Goal: Task Accomplishment & Management: Manage account settings

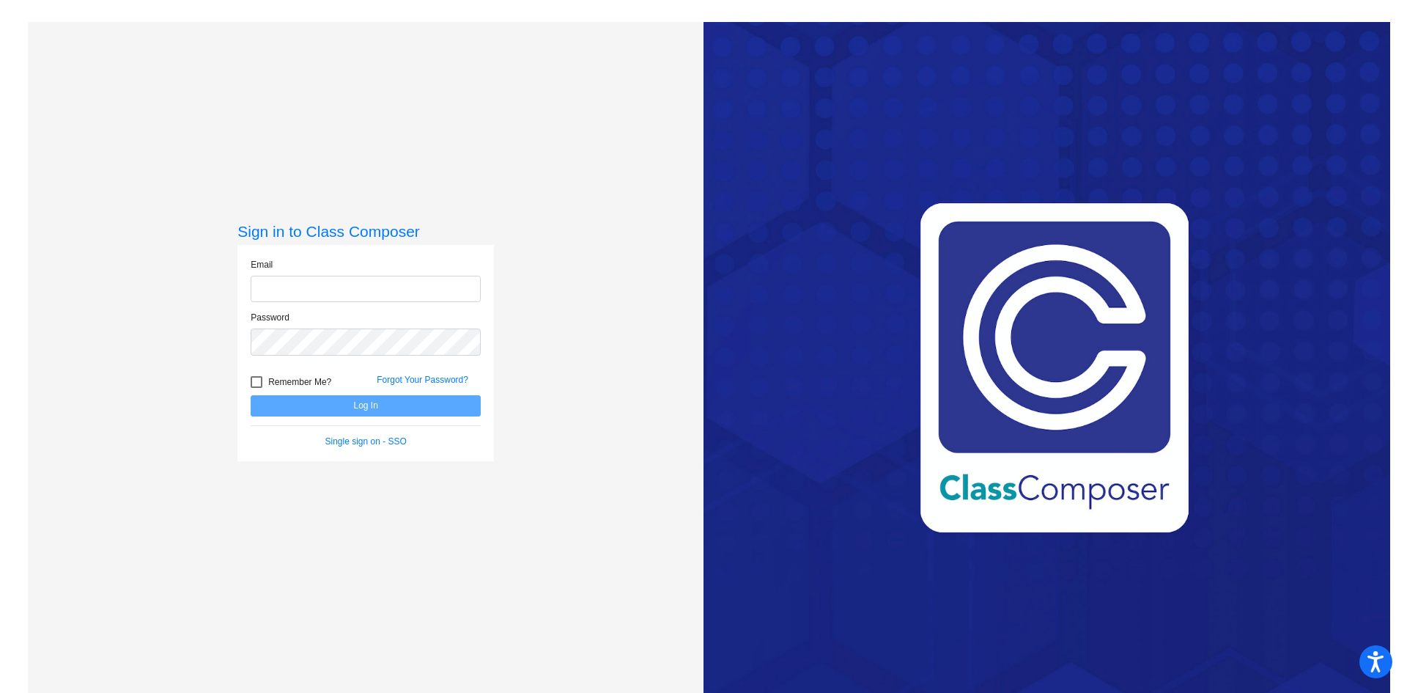
type input "[EMAIL_ADDRESS][PERSON_NAME][DOMAIN_NAME]"
click at [364, 403] on button "Log In" at bounding box center [366, 405] width 230 height 21
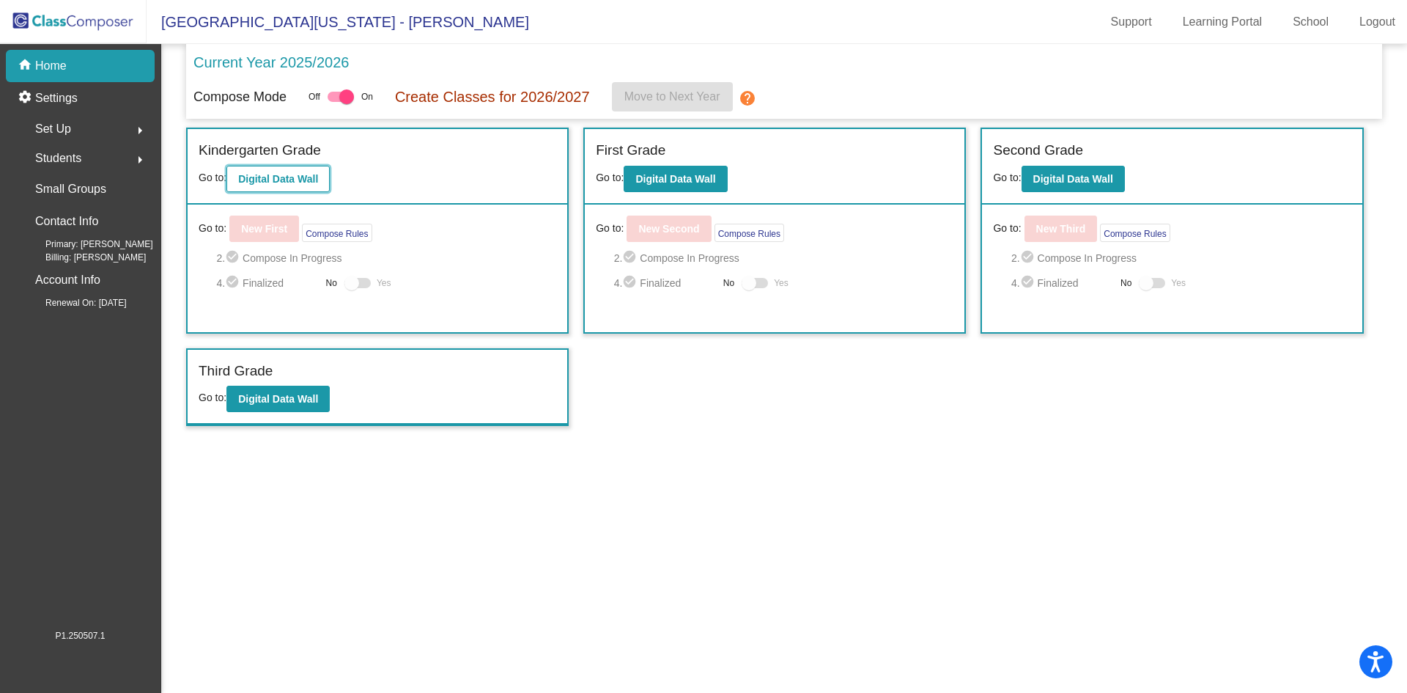
click at [279, 178] on b "Digital Data Wall" at bounding box center [278, 179] width 80 height 12
click at [681, 174] on b "Digital Data Wall" at bounding box center [675, 179] width 80 height 12
click at [1090, 179] on b "Digital Data Wall" at bounding box center [1073, 179] width 80 height 12
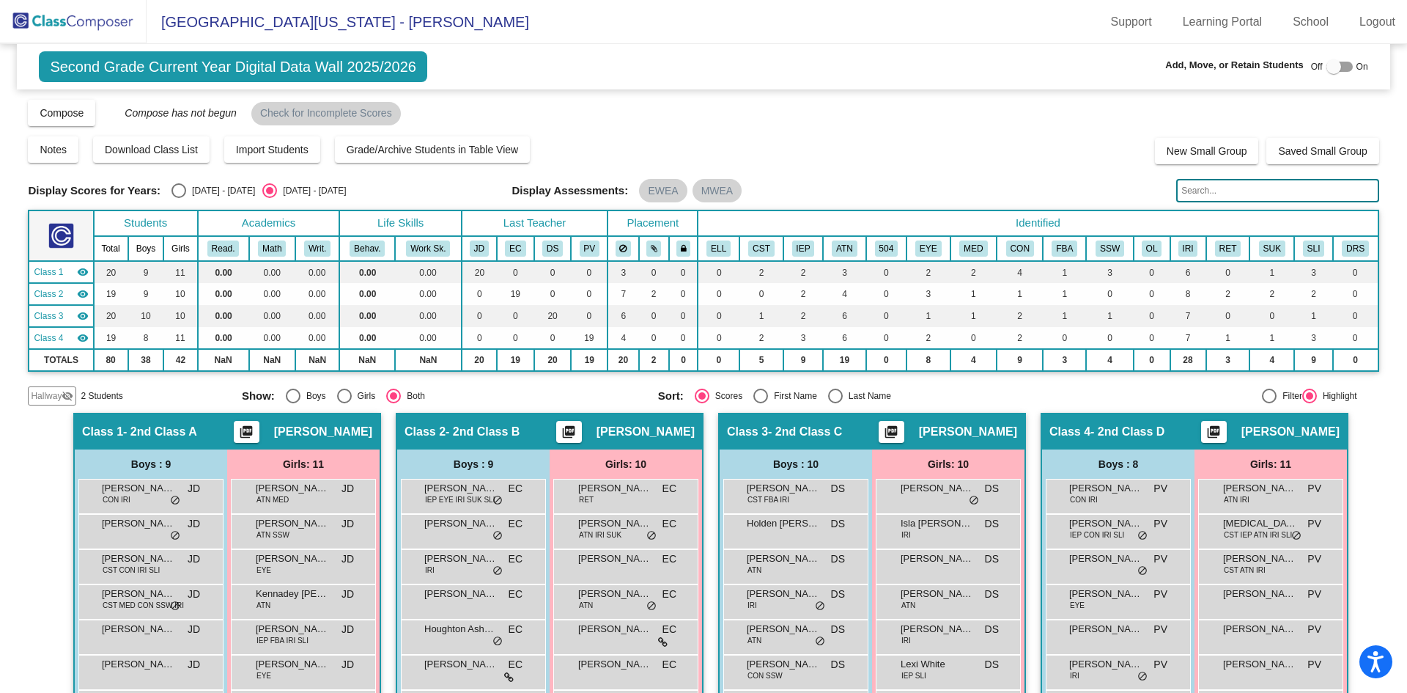
click at [49, 397] on span "Hallway" at bounding box center [46, 395] width 31 height 13
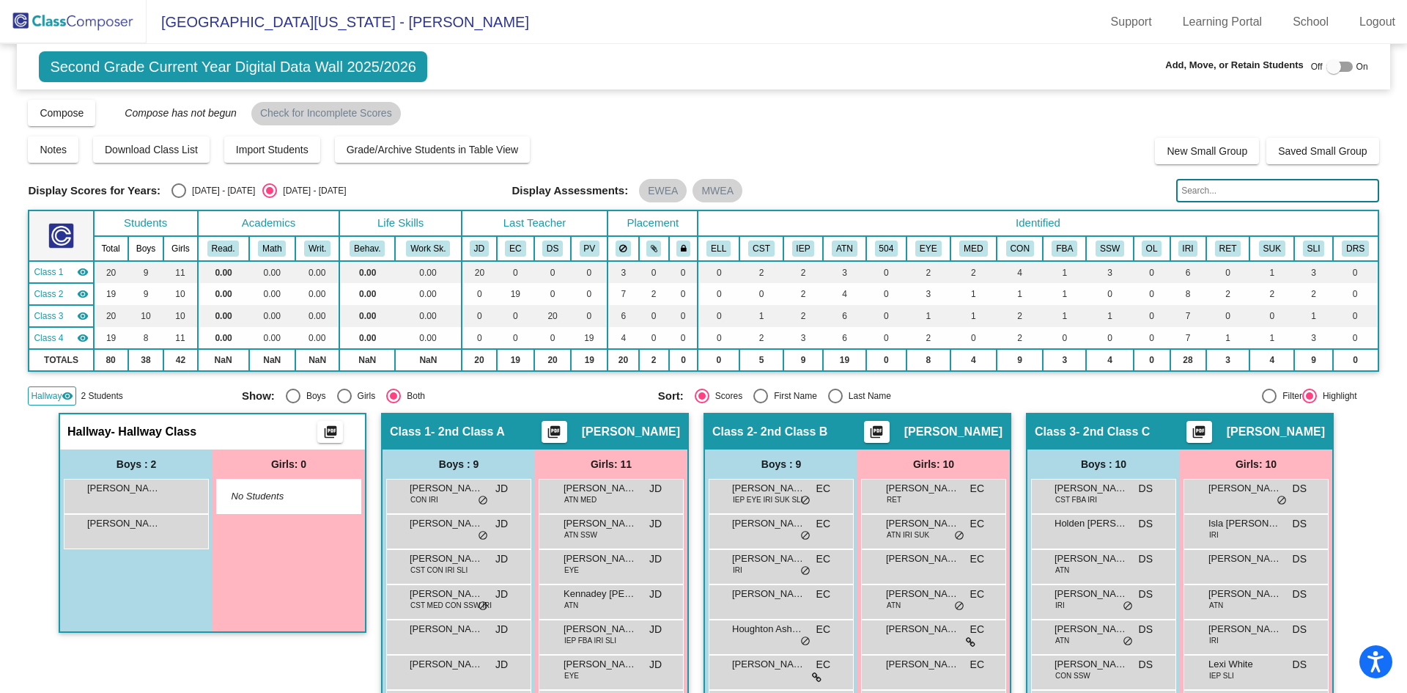
click at [62, 20] on img at bounding box center [73, 21] width 147 height 43
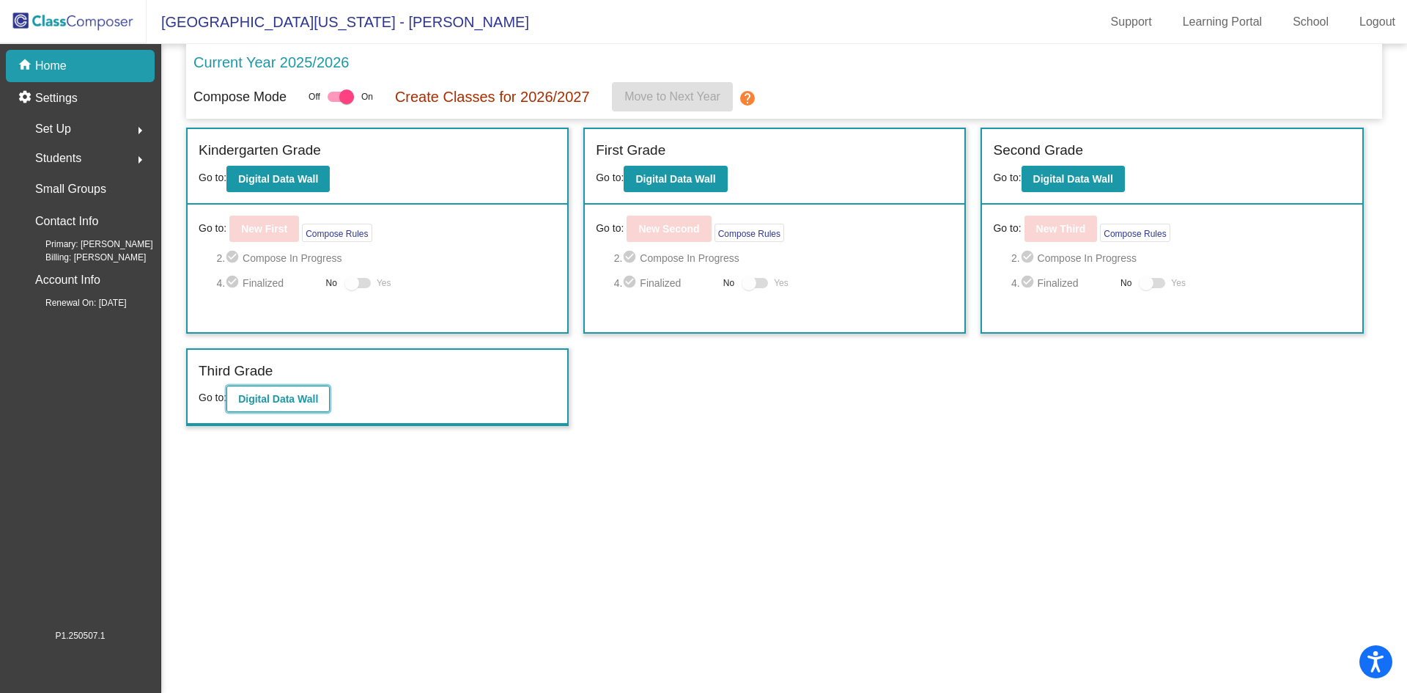
click at [298, 397] on b "Digital Data Wall" at bounding box center [278, 399] width 80 height 12
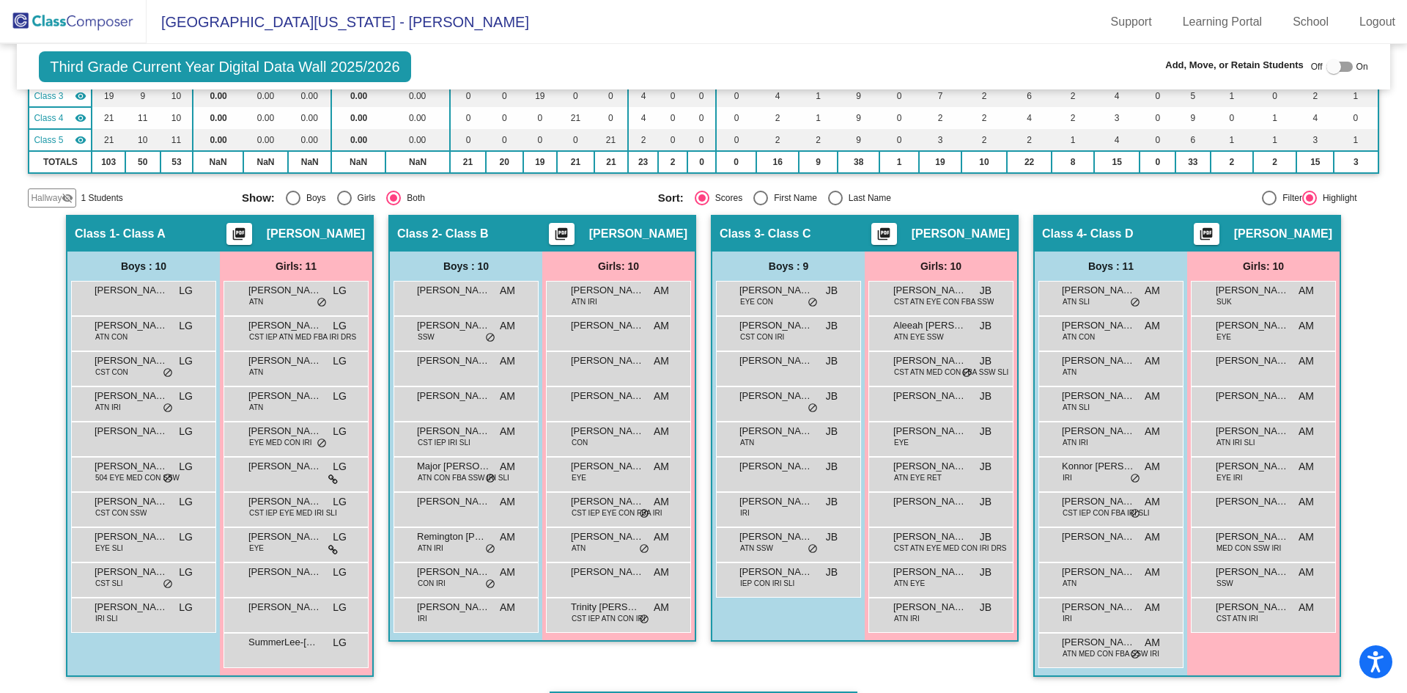
scroll to position [147, 0]
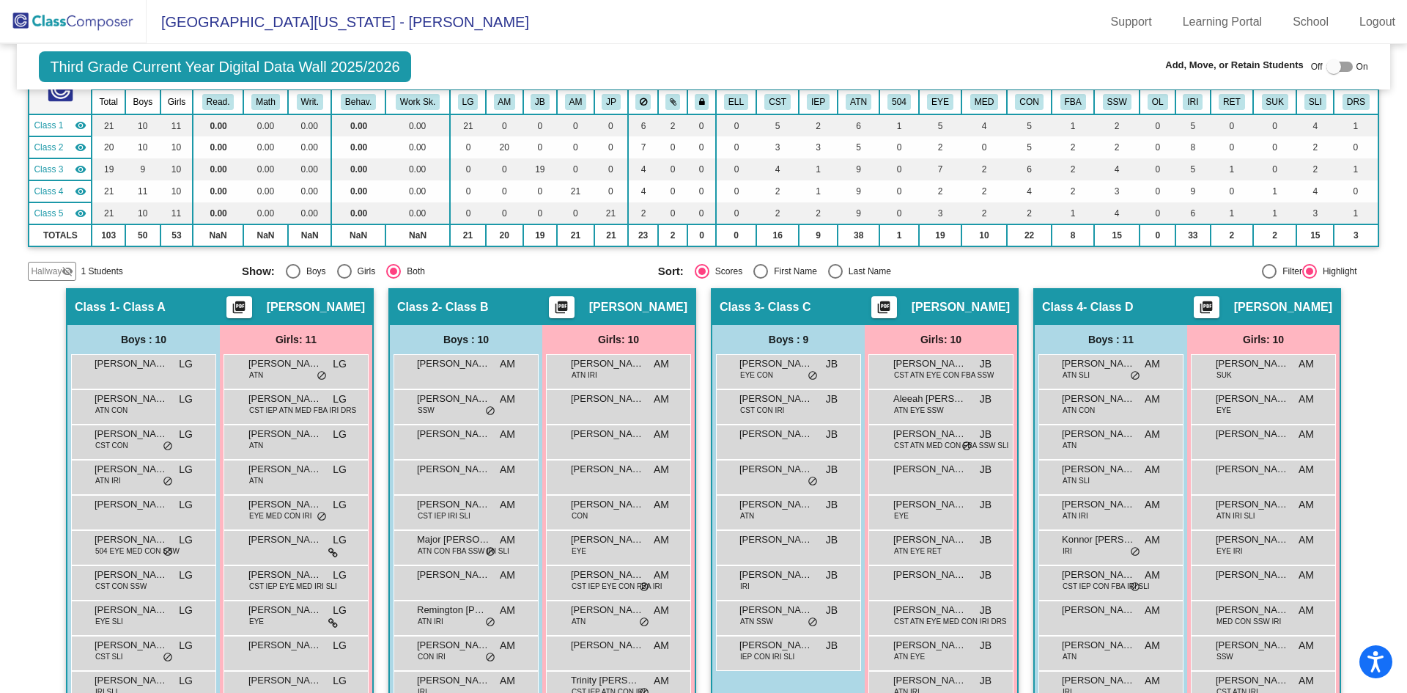
click at [50, 275] on span "Hallway" at bounding box center [46, 271] width 31 height 13
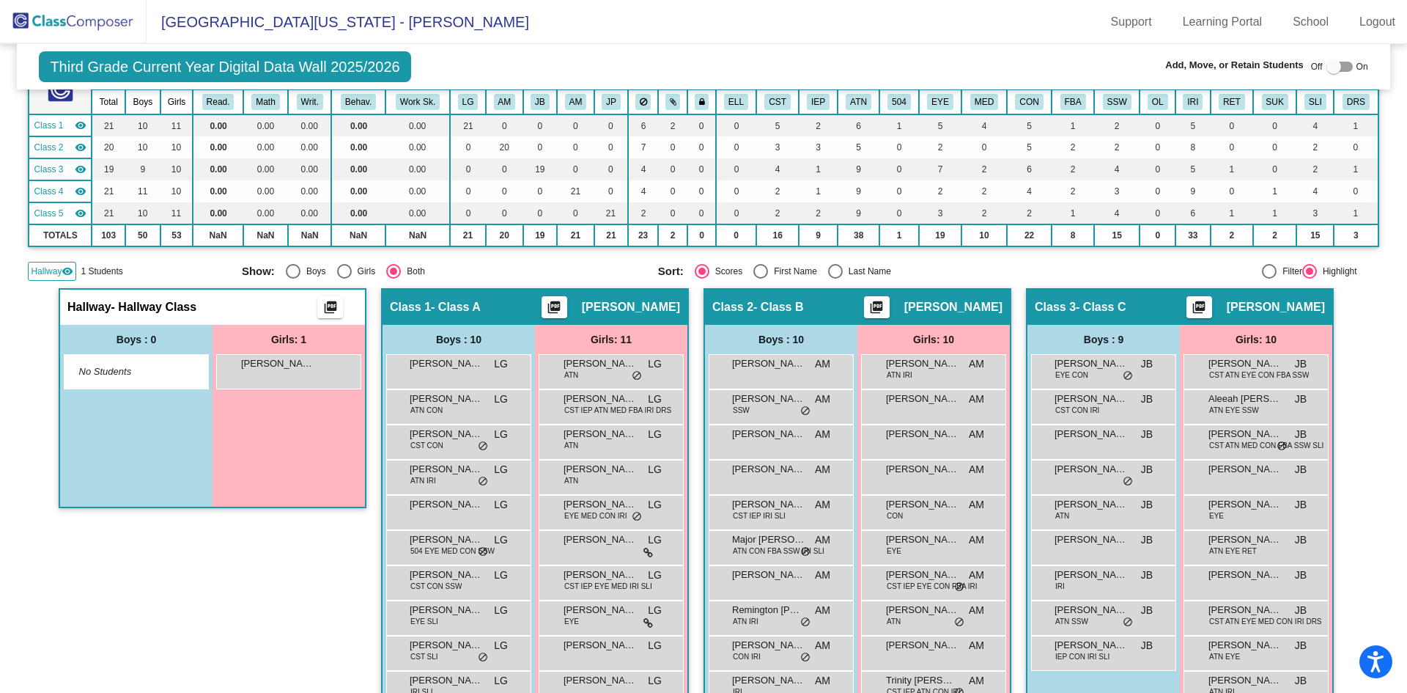
click at [45, 270] on span "Hallway" at bounding box center [46, 271] width 31 height 13
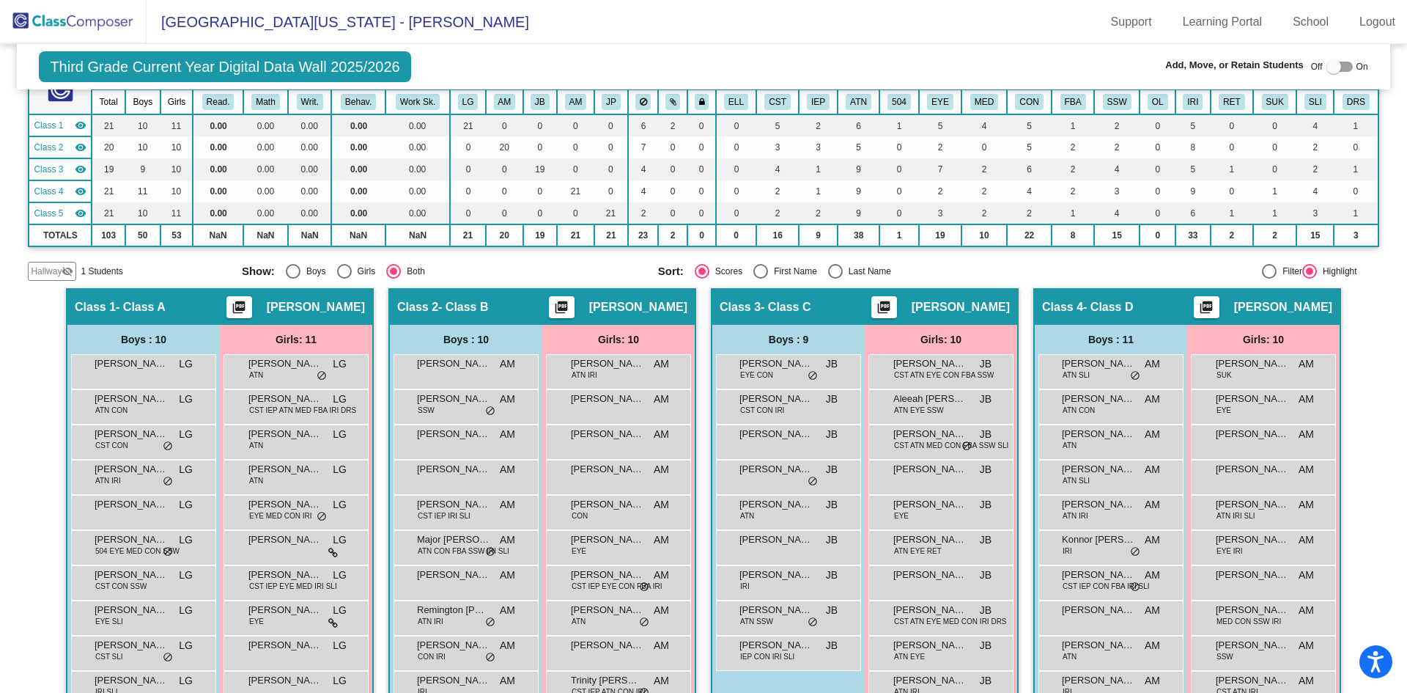
click at [84, 15] on img at bounding box center [73, 21] width 147 height 43
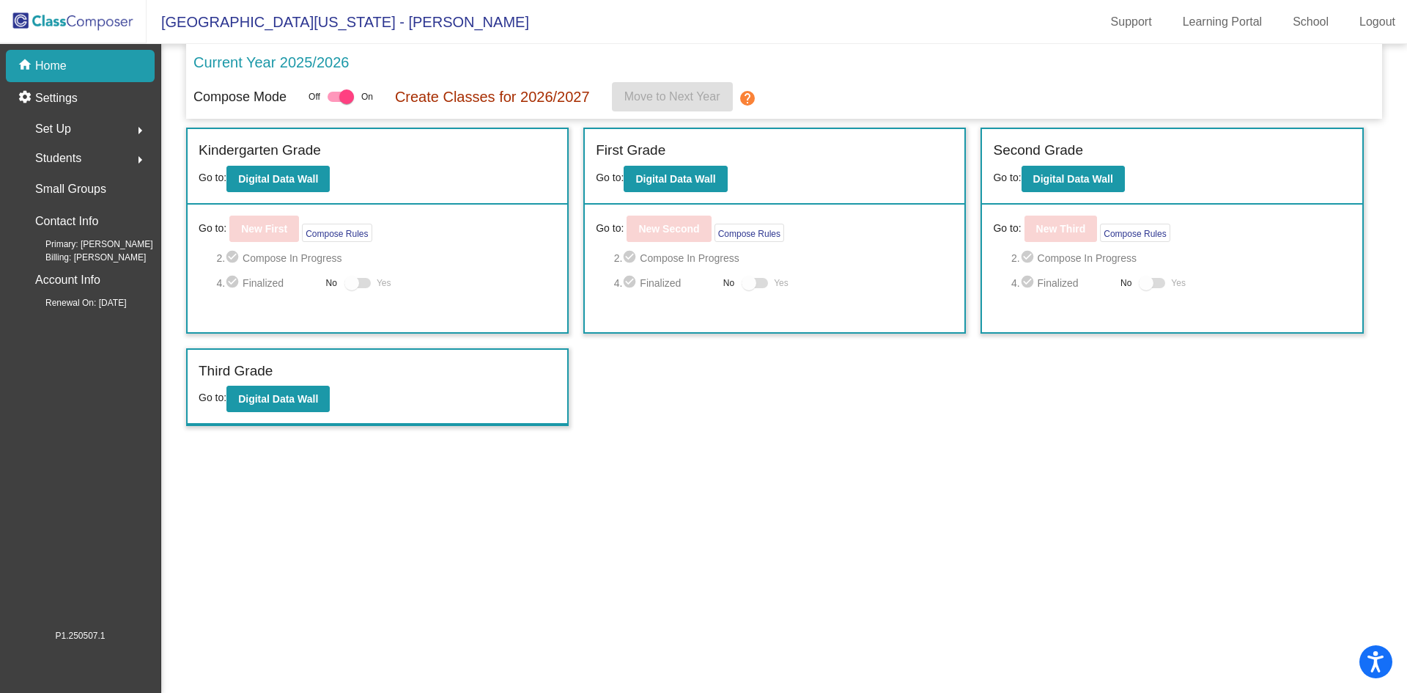
click at [894, 67] on div "Current Year 2025/2026" at bounding box center [784, 66] width 1182 height 31
click at [775, 454] on mat-sidenav-content "Current Year 2025/2026 Compose Mode Off On Create Classes for 2026/2027 Move to…" at bounding box center [784, 368] width 1246 height 649
click at [295, 177] on b "Digital Data Wall" at bounding box center [278, 179] width 80 height 12
click at [698, 184] on b "Digital Data Wall" at bounding box center [675, 179] width 80 height 12
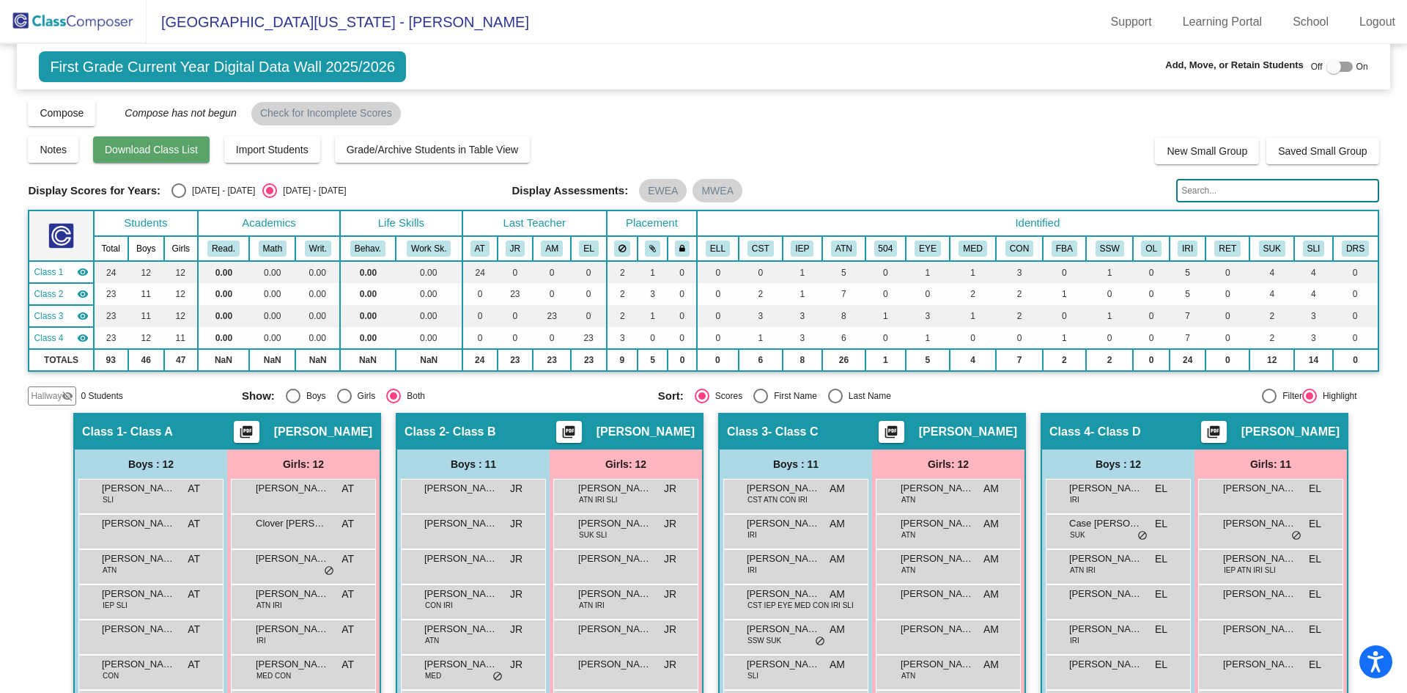
click at [128, 155] on span "Download Class List" at bounding box center [151, 150] width 93 height 12
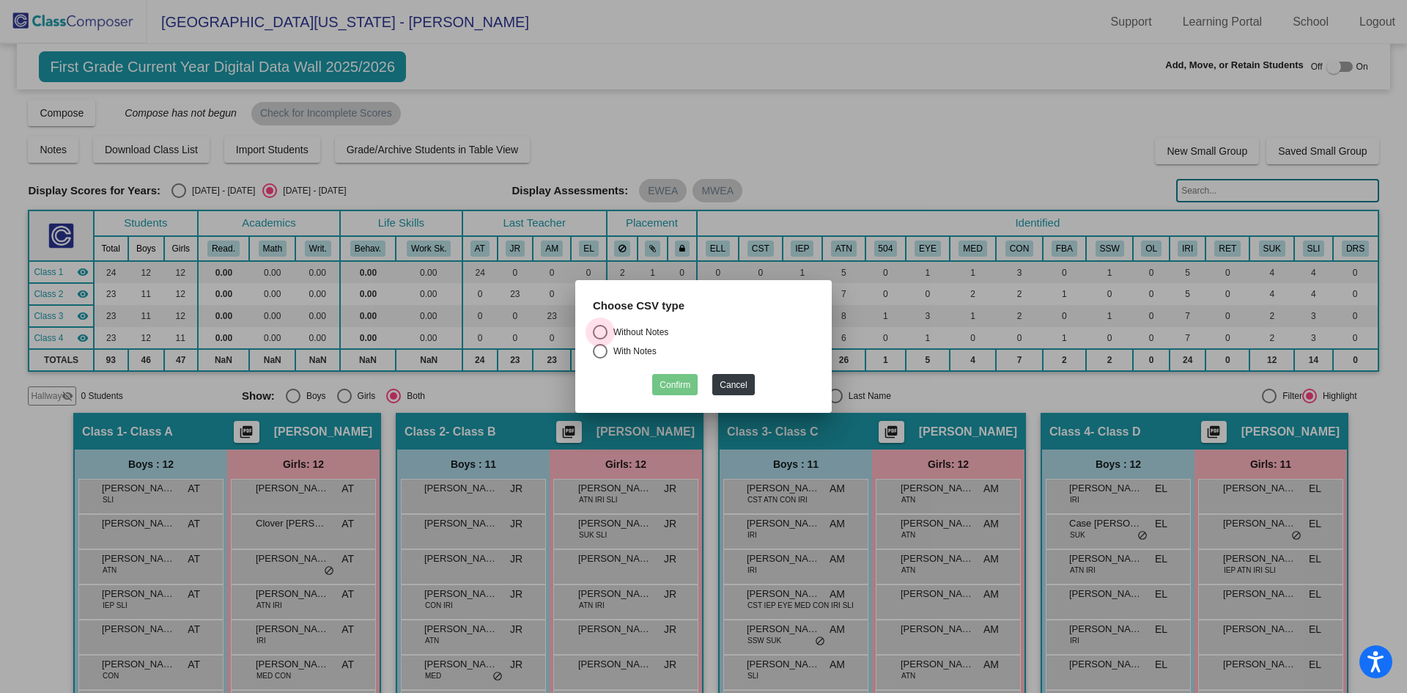
click at [611, 331] on div "Without Notes" at bounding box center [638, 331] width 61 height 13
click at [600, 339] on input "Without Notes" at bounding box center [600, 339] width 1 height 1
radio input "true"
click at [685, 384] on button "Confirm" at bounding box center [674, 384] width 45 height 21
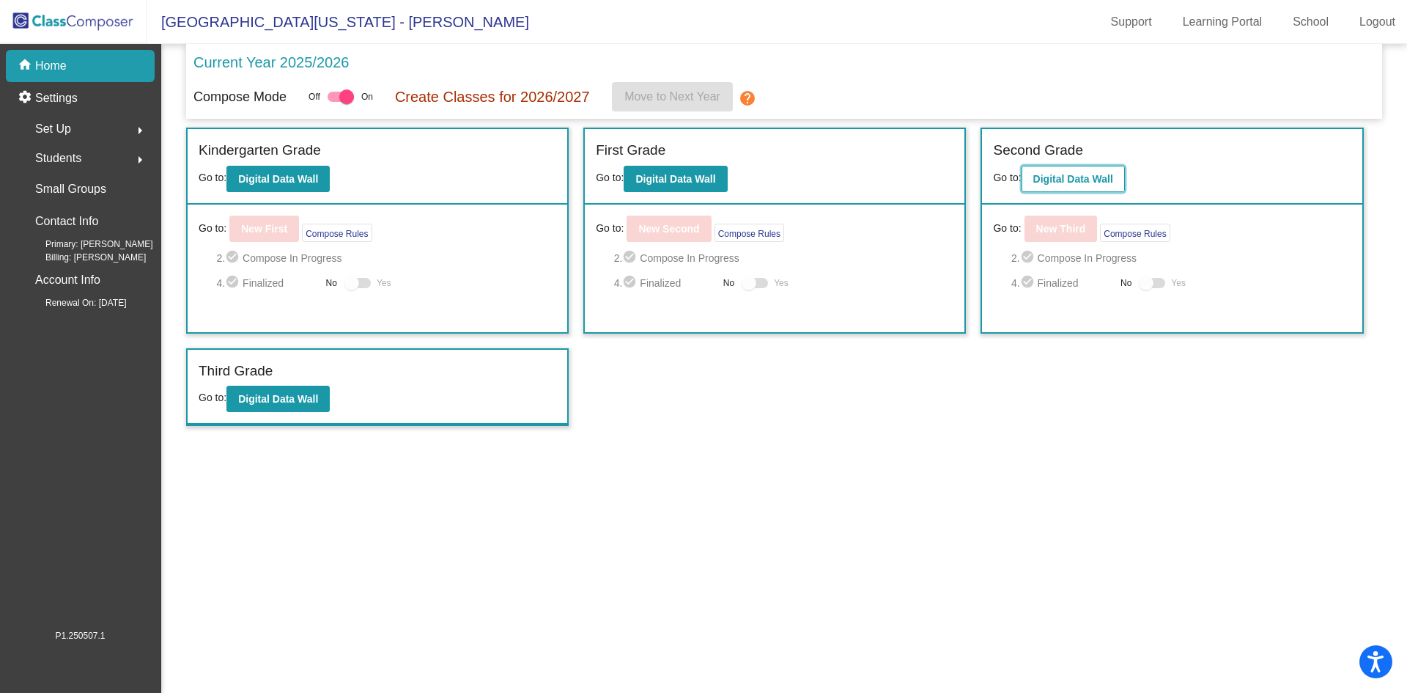
click at [1049, 182] on b "Digital Data Wall" at bounding box center [1073, 179] width 80 height 12
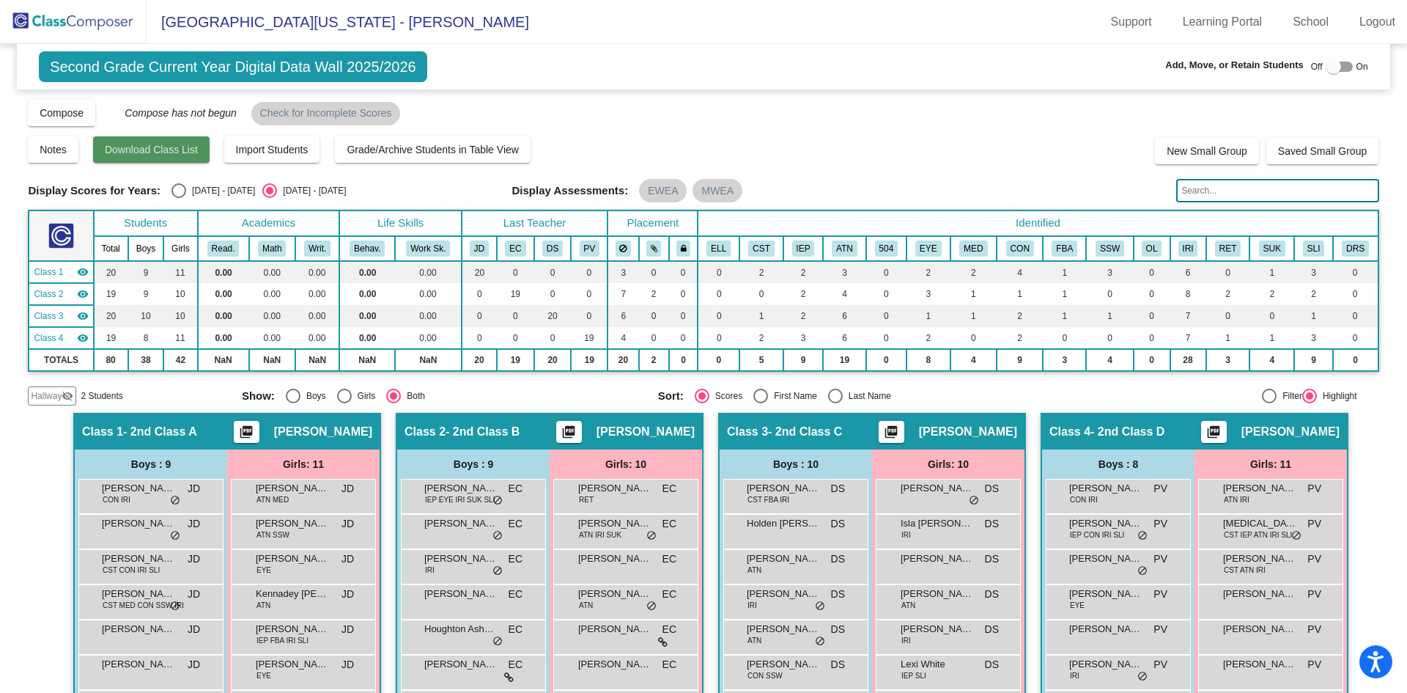
click at [146, 149] on span "Download Class List" at bounding box center [151, 150] width 93 height 12
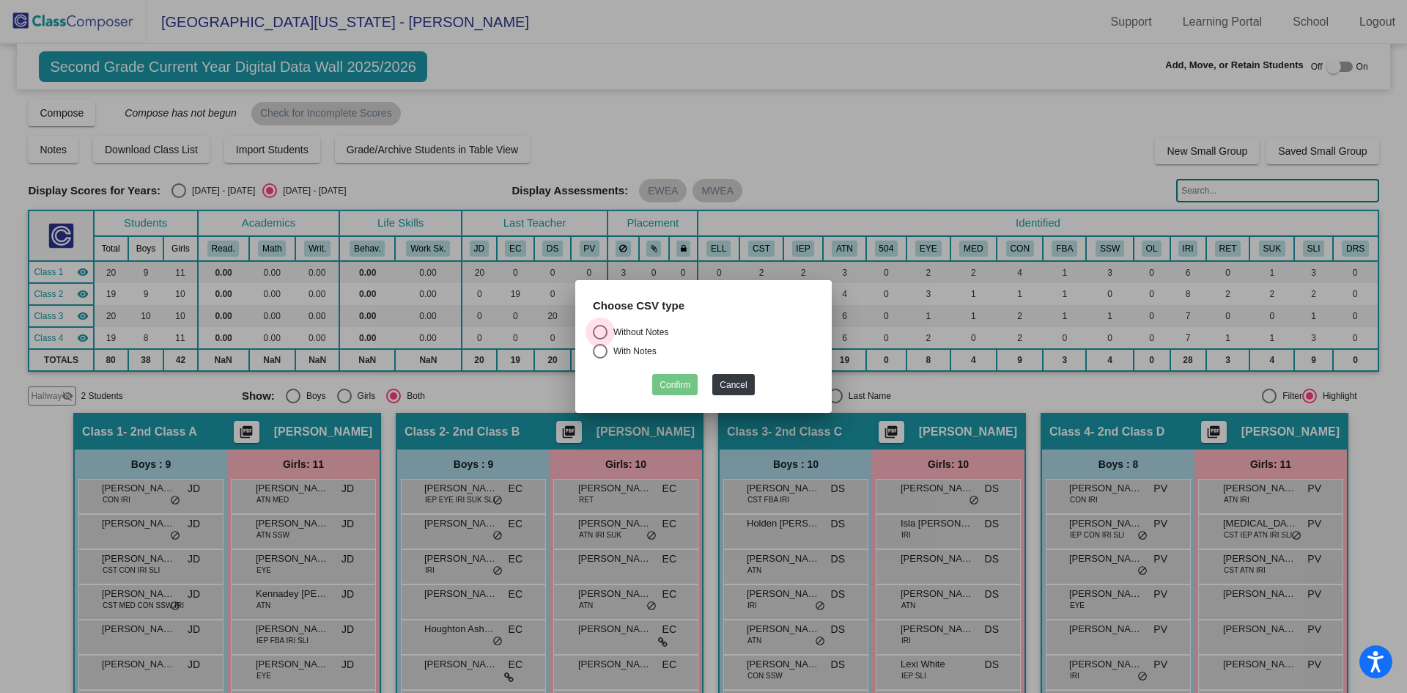
click at [600, 331] on div "Select an option" at bounding box center [600, 332] width 15 height 15
click at [600, 339] on input "Without Notes" at bounding box center [600, 339] width 1 height 1
radio input "true"
click at [671, 380] on button "Confirm" at bounding box center [674, 384] width 45 height 21
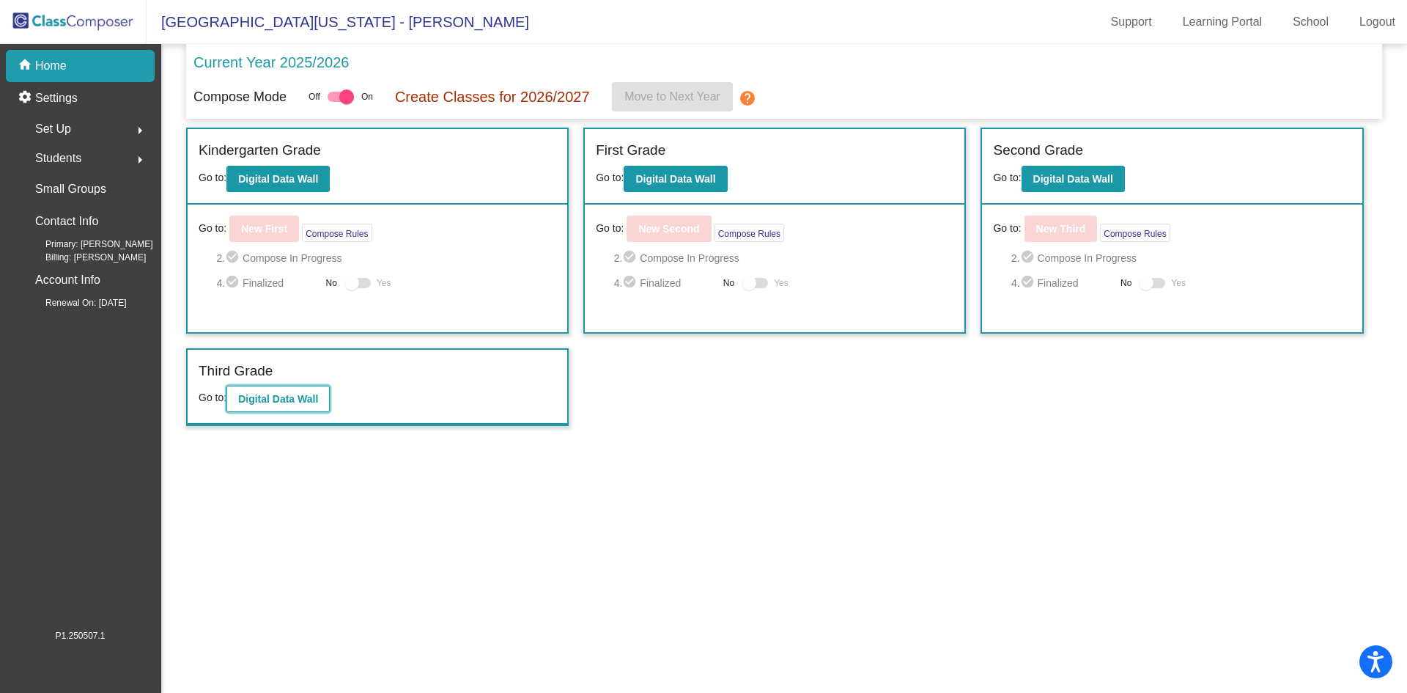
click at [276, 394] on b "Digital Data Wall" at bounding box center [278, 399] width 80 height 12
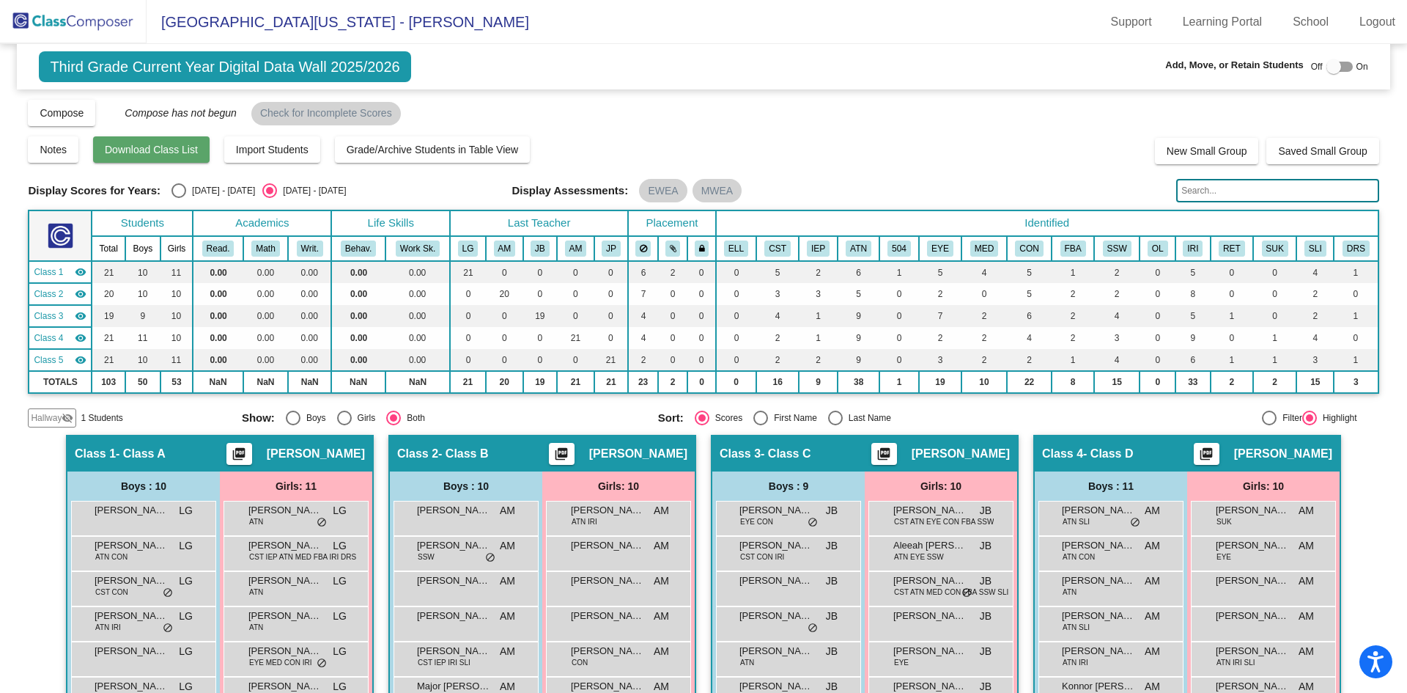
click at [143, 142] on button "Download Class List" at bounding box center [151, 149] width 117 height 26
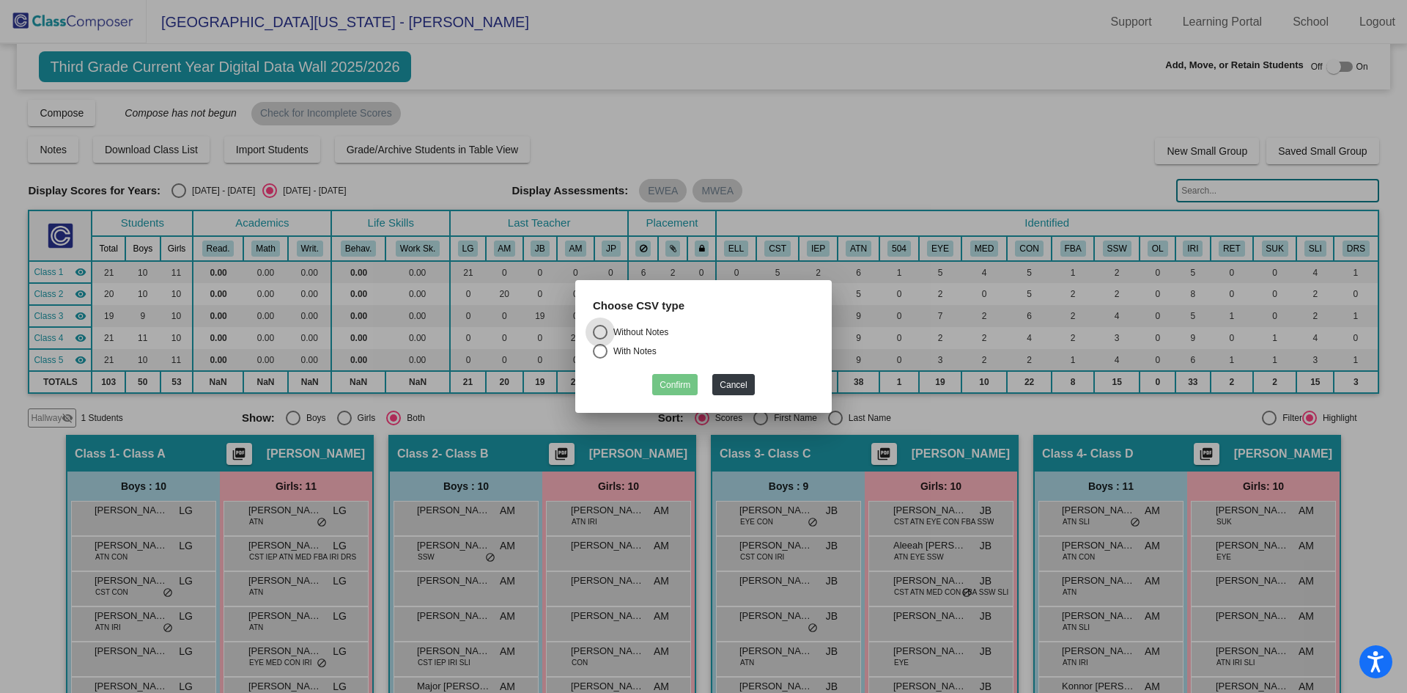
click at [635, 332] on div "Without Notes" at bounding box center [638, 331] width 61 height 13
click at [600, 339] on input "Without Notes" at bounding box center [600, 339] width 1 height 1
radio input "true"
click at [674, 380] on button "Confirm" at bounding box center [674, 384] width 45 height 21
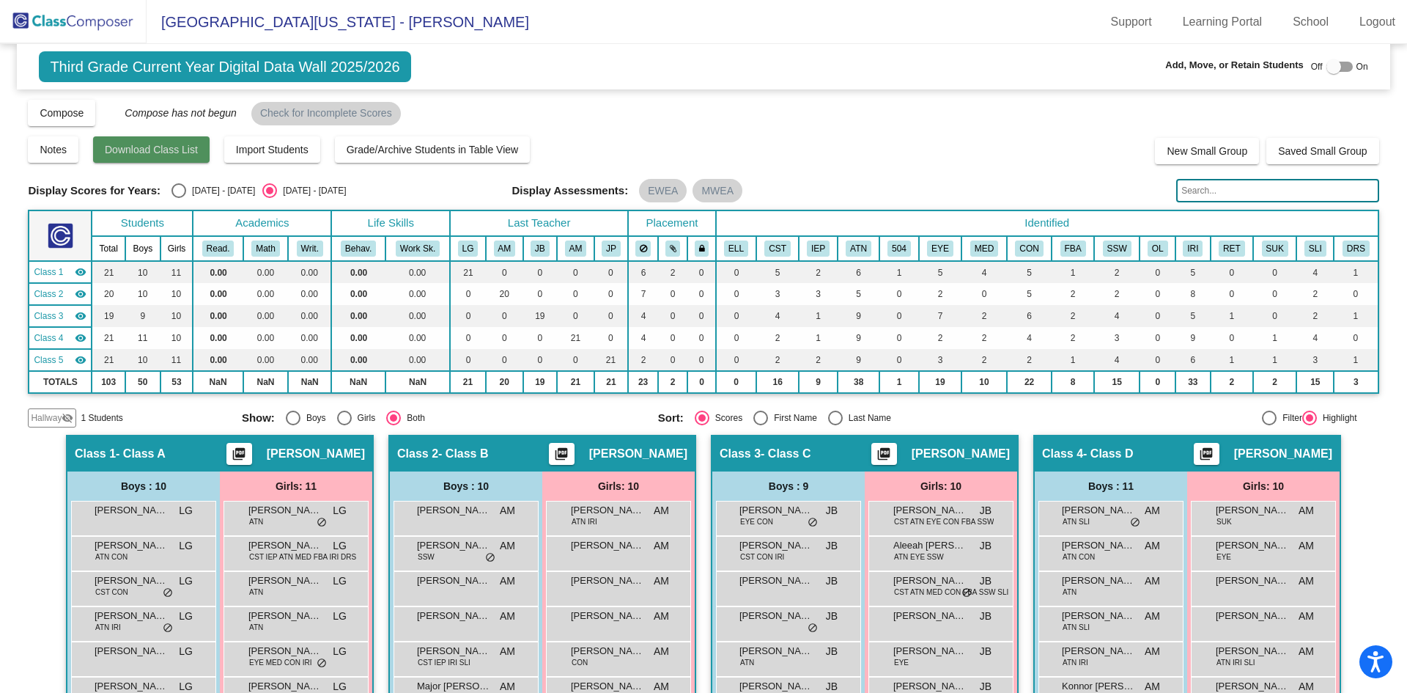
click at [158, 150] on span "Download Class List" at bounding box center [151, 150] width 93 height 12
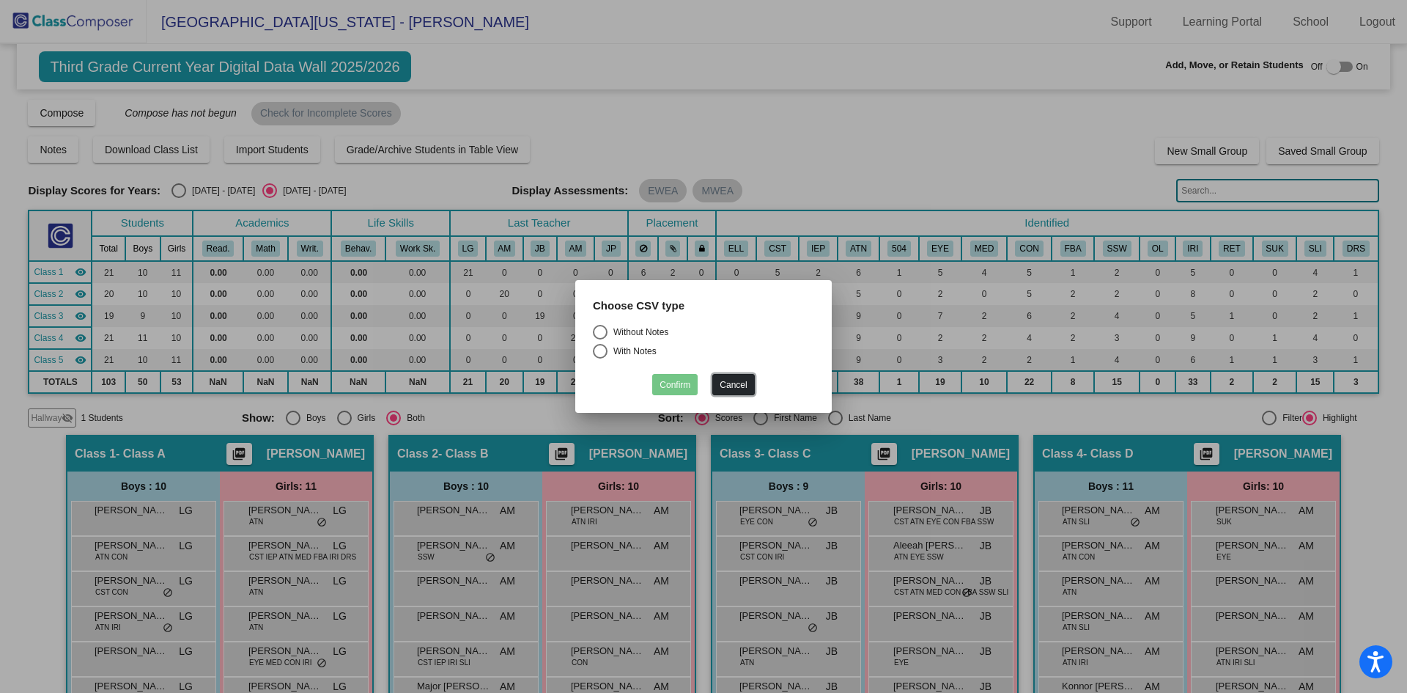
click at [745, 388] on button "Cancel" at bounding box center [733, 384] width 42 height 21
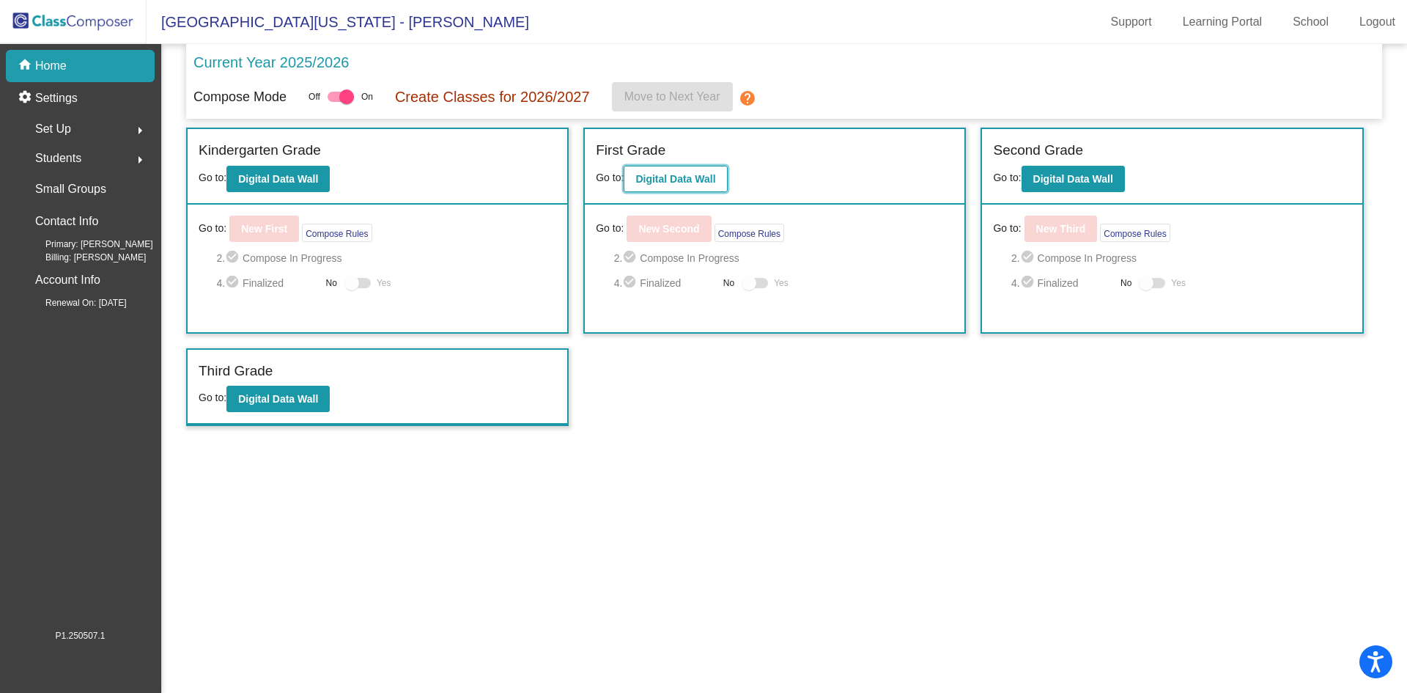
click at [674, 177] on b "Digital Data Wall" at bounding box center [675, 179] width 80 height 12
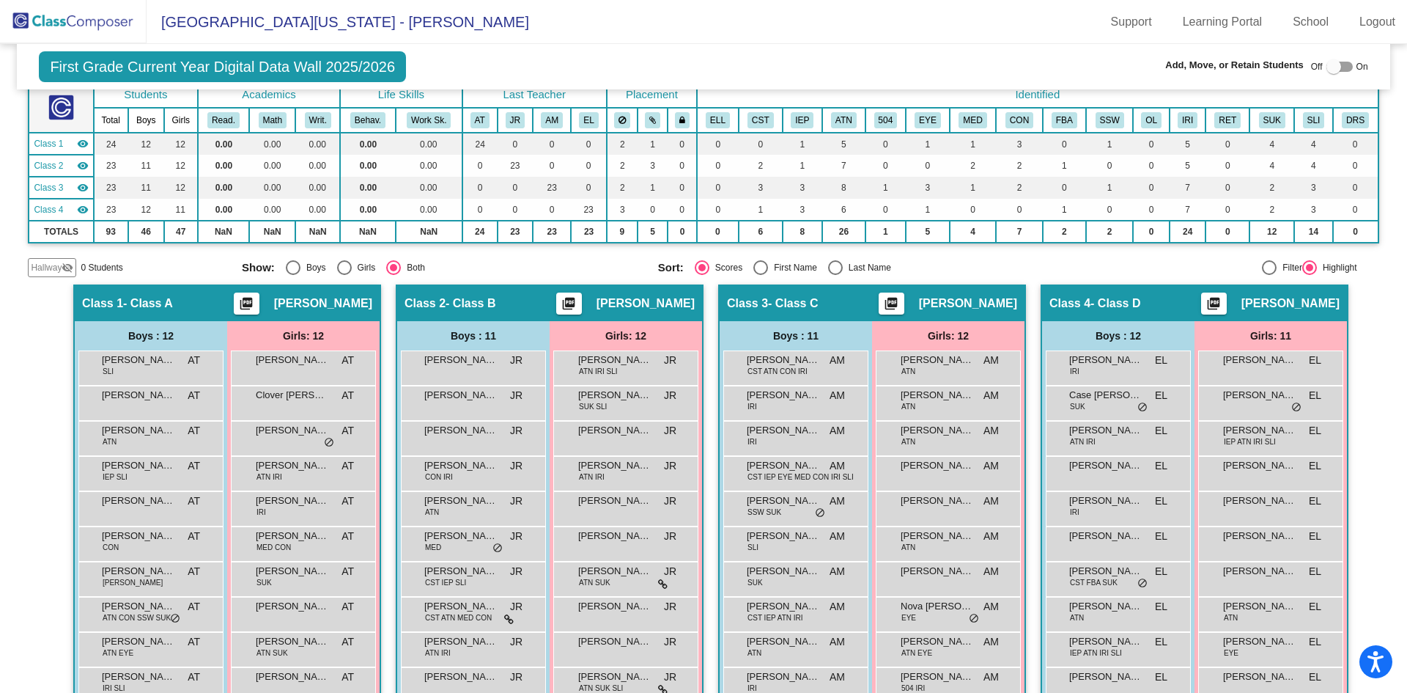
scroll to position [100, 0]
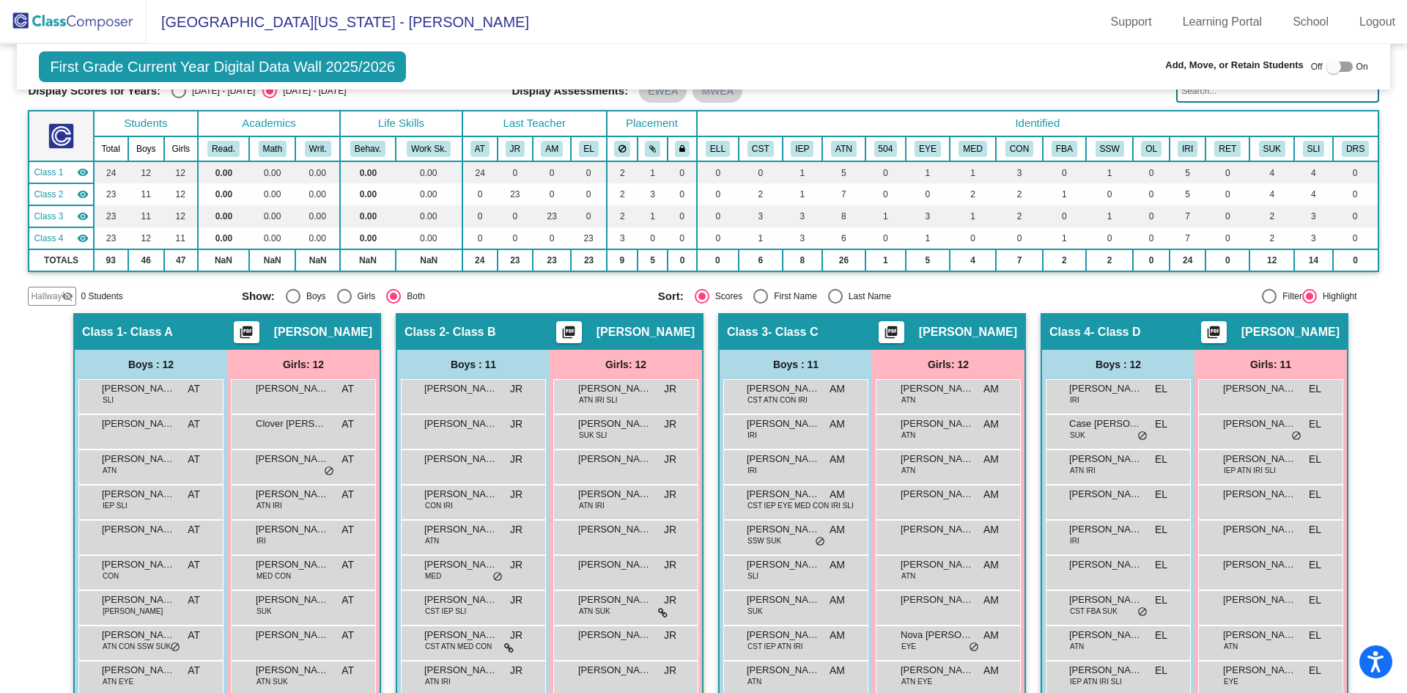
click at [39, 458] on div "Hallway - Hallway Class picture_as_pdf Add Student First Name Last Name Student…" at bounding box center [703, 569] width 1351 height 512
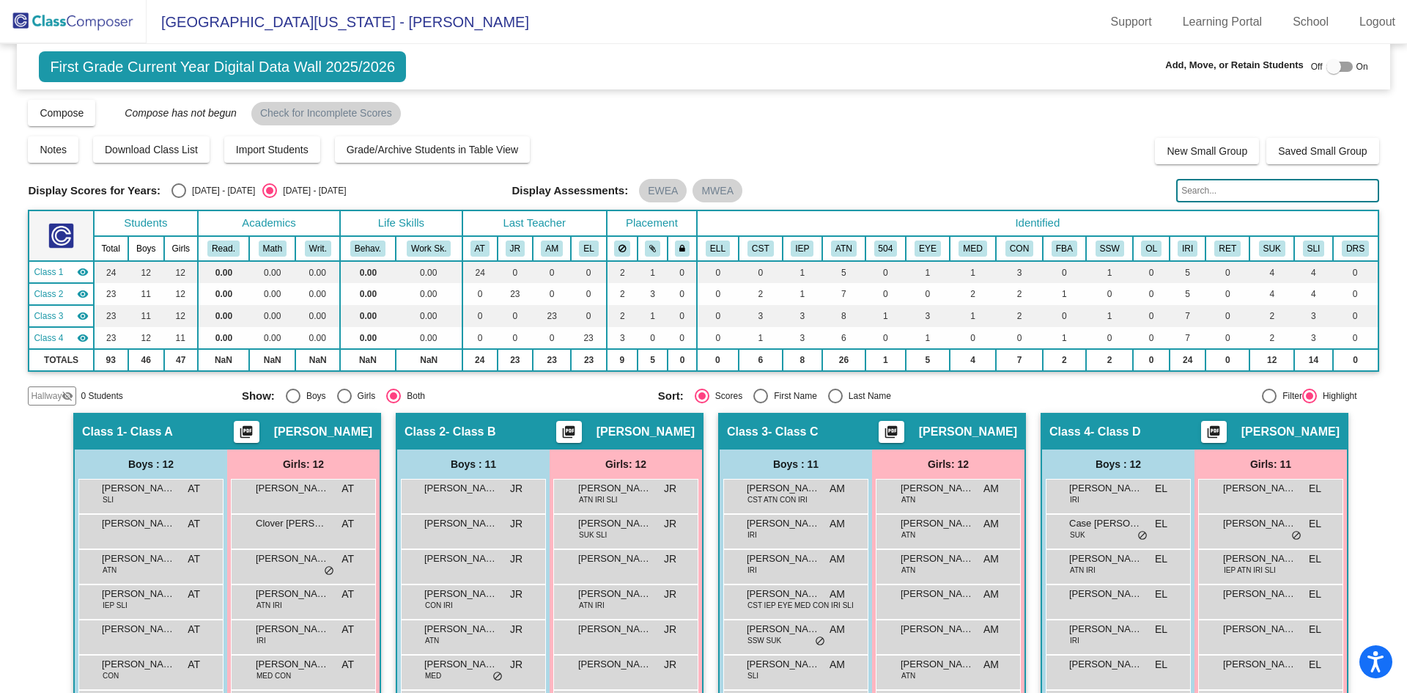
click at [50, 498] on div "Hallway - Hallway Class picture_as_pdf Add Student First Name Last Name Student…" at bounding box center [703, 669] width 1351 height 512
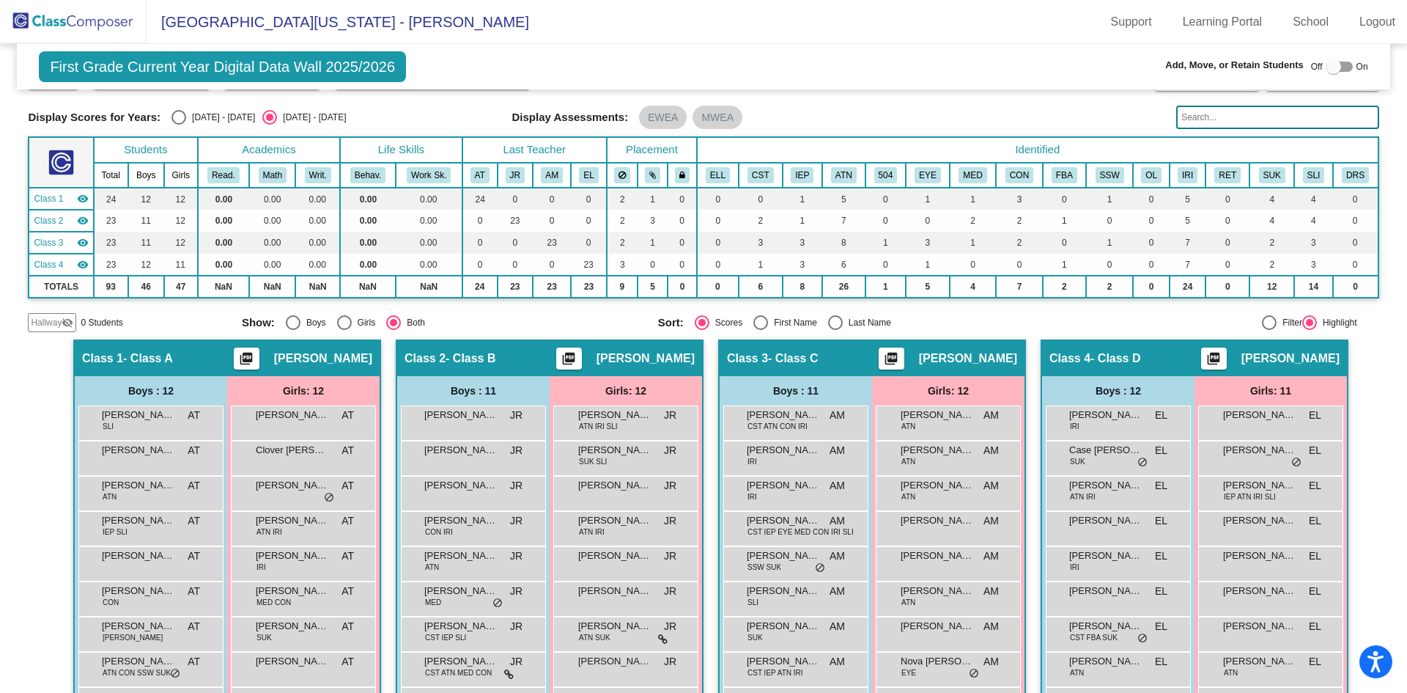
scroll to position [220, 0]
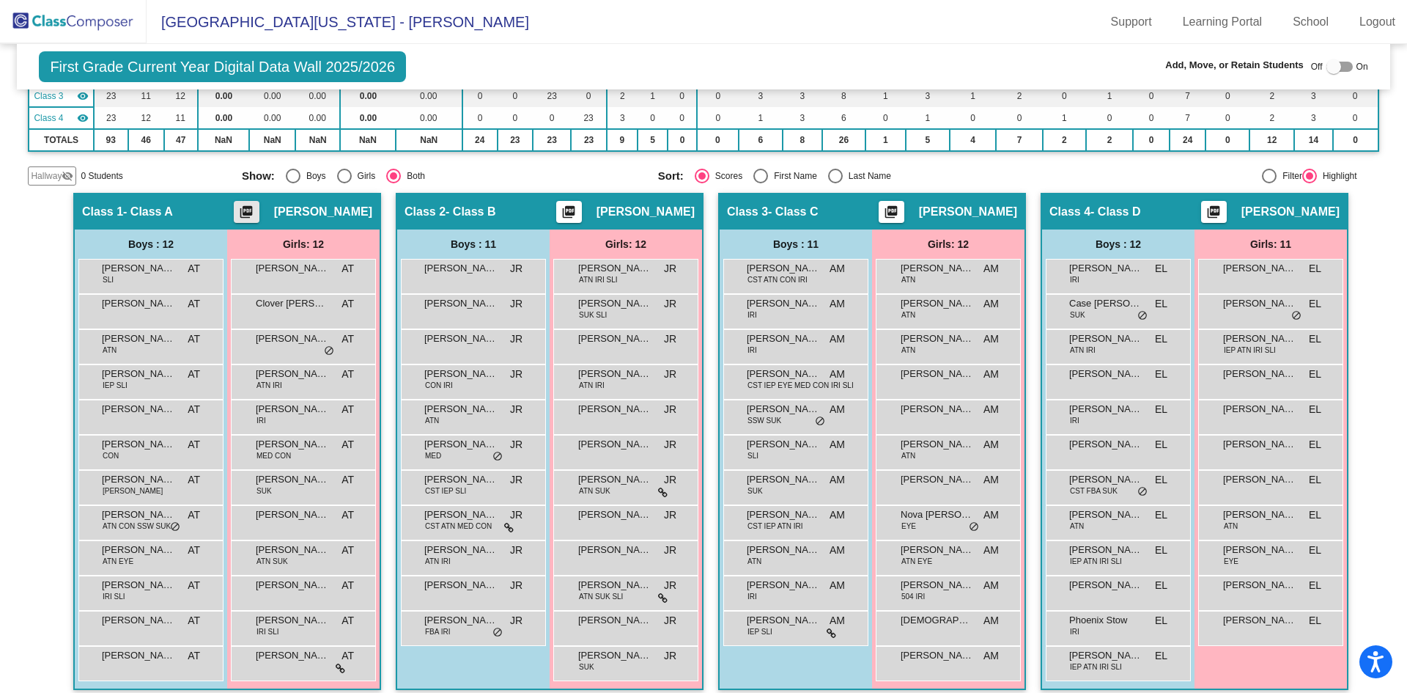
click at [238, 207] on mat-icon "picture_as_pdf" at bounding box center [246, 214] width 18 height 21
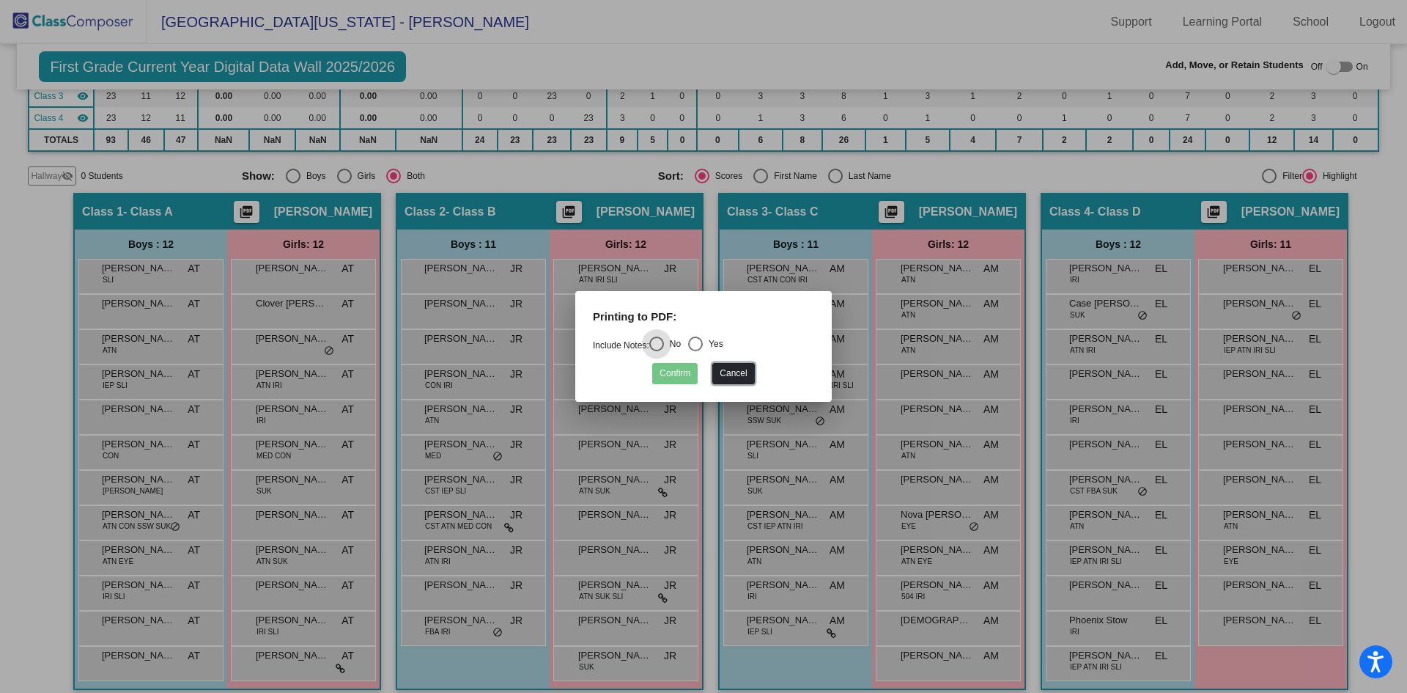
click at [725, 369] on button "Cancel" at bounding box center [733, 373] width 42 height 21
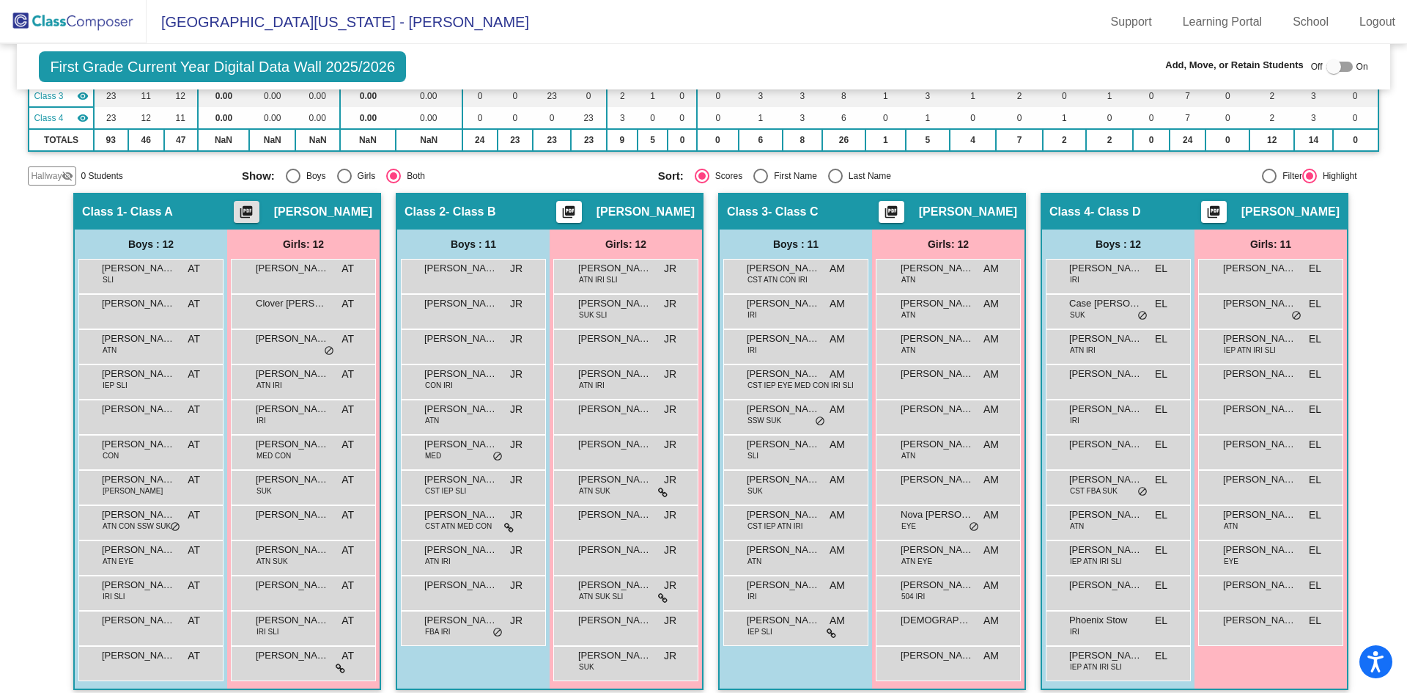
click at [206, 207] on div "Class 1 - Class A picture_as_pdf Ashley Thompson" at bounding box center [227, 211] width 305 height 35
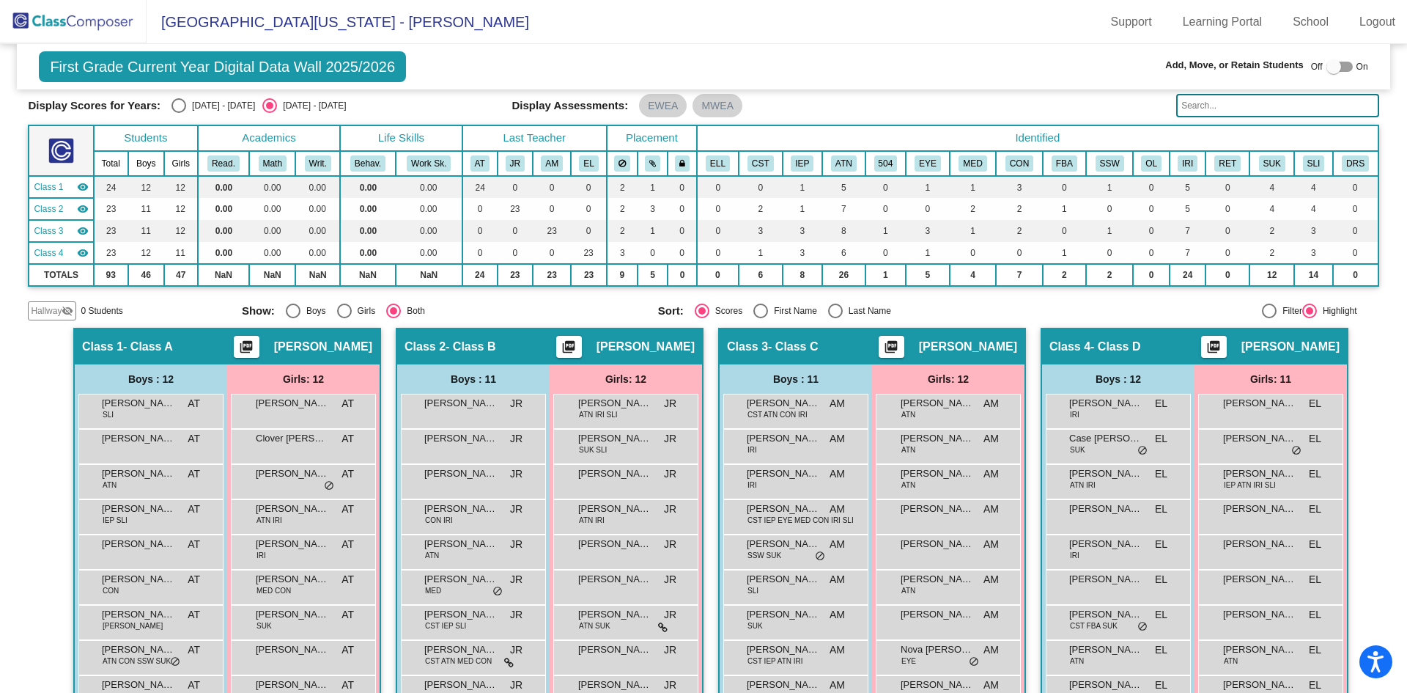
scroll to position [0, 0]
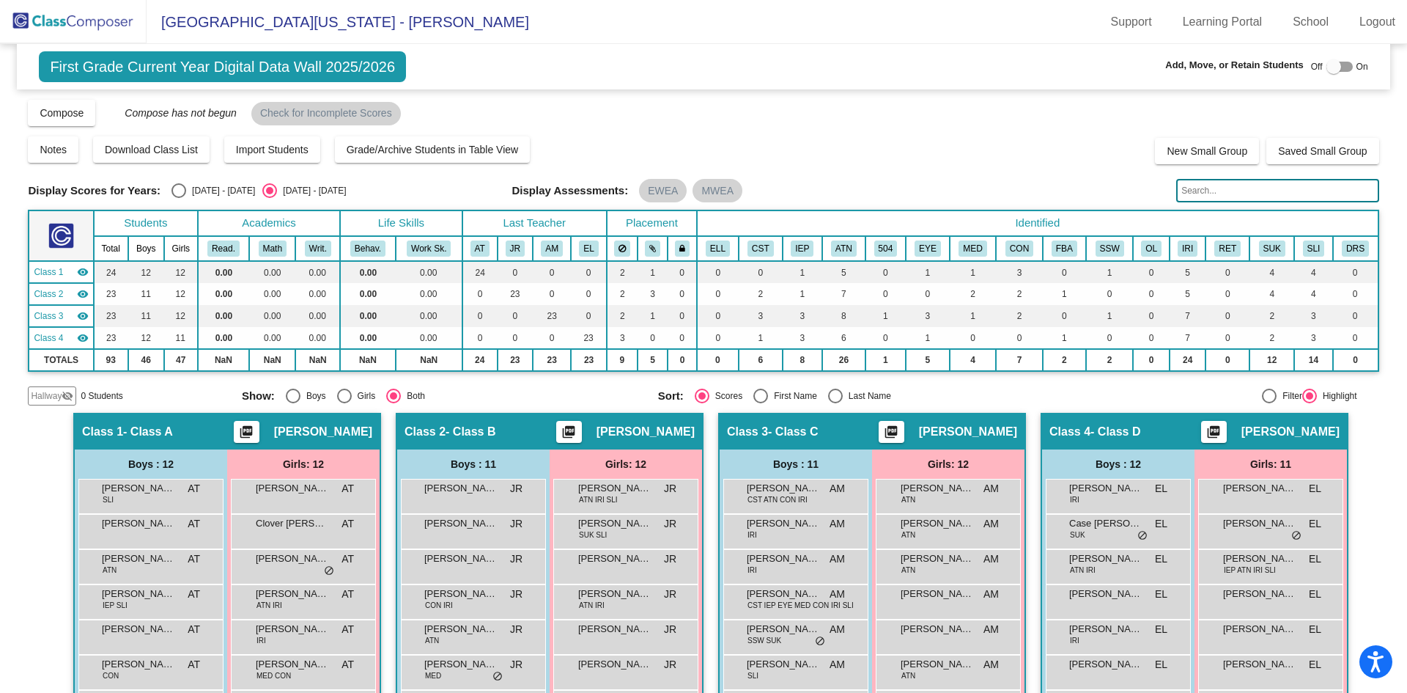
click at [1327, 66] on div at bounding box center [1334, 66] width 15 height 15
checkbox input "true"
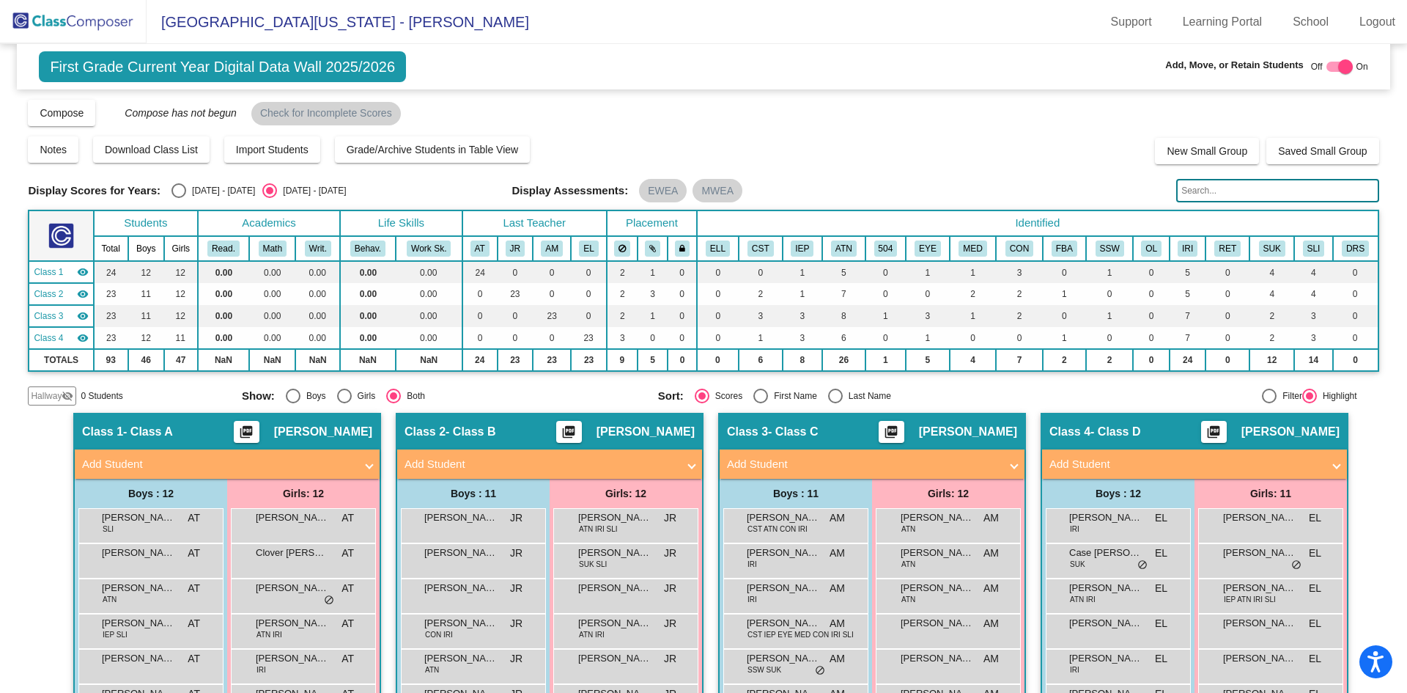
click at [43, 396] on span "Hallway" at bounding box center [46, 395] width 31 height 13
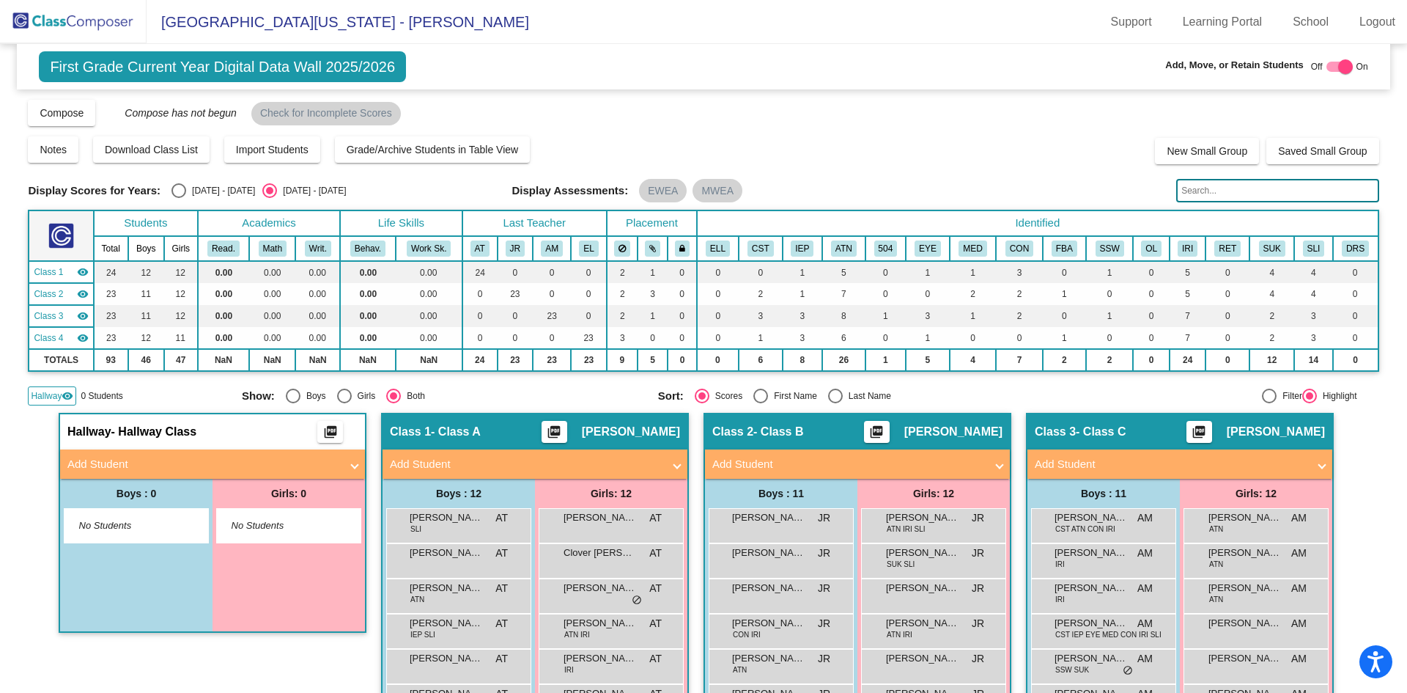
click at [122, 523] on span "No Students" at bounding box center [125, 525] width 92 height 15
click at [212, 462] on mat-panel-title "Add Student" at bounding box center [203, 464] width 273 height 17
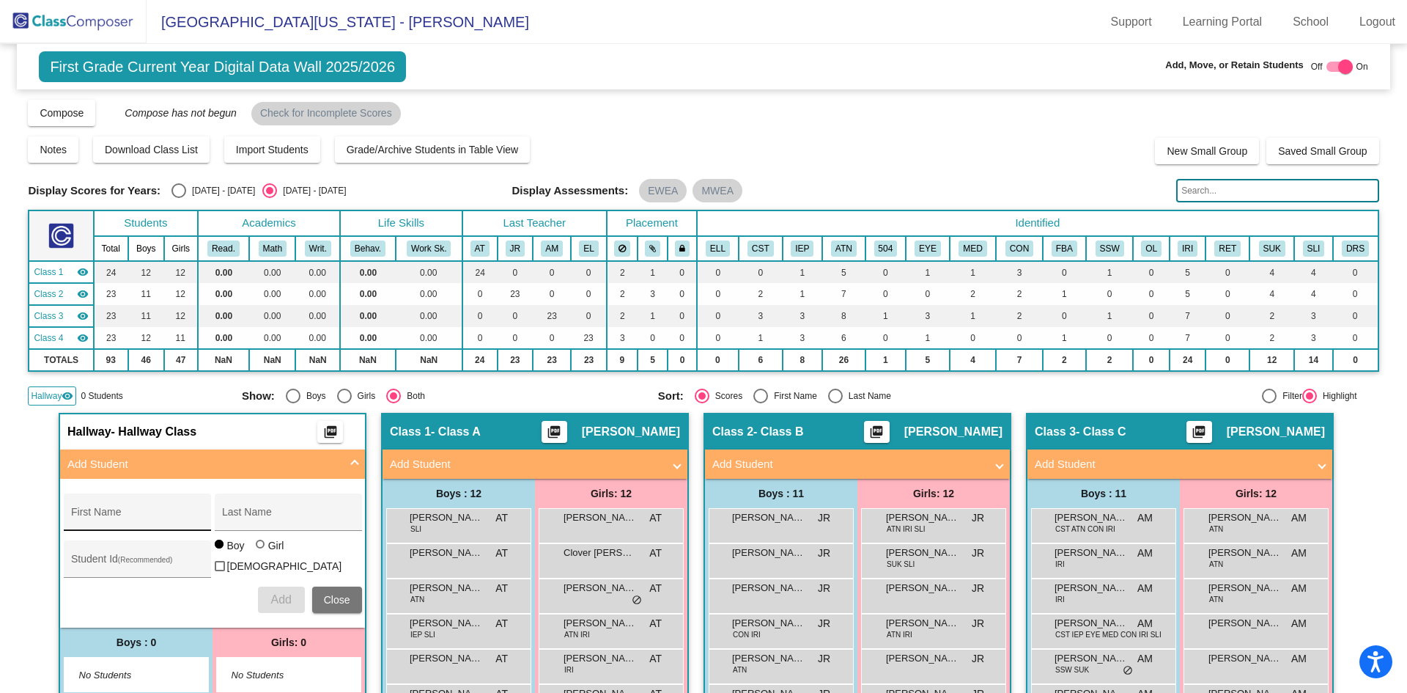
click at [130, 514] on input "First Name" at bounding box center [137, 518] width 132 height 12
type input "Leo"
click at [243, 514] on input "Last Name" at bounding box center [288, 518] width 132 height 12
click at [282, 517] on input "Smoker-More" at bounding box center [288, 518] width 132 height 12
click at [268, 515] on input "Smoker-More" at bounding box center [288, 518] width 132 height 12
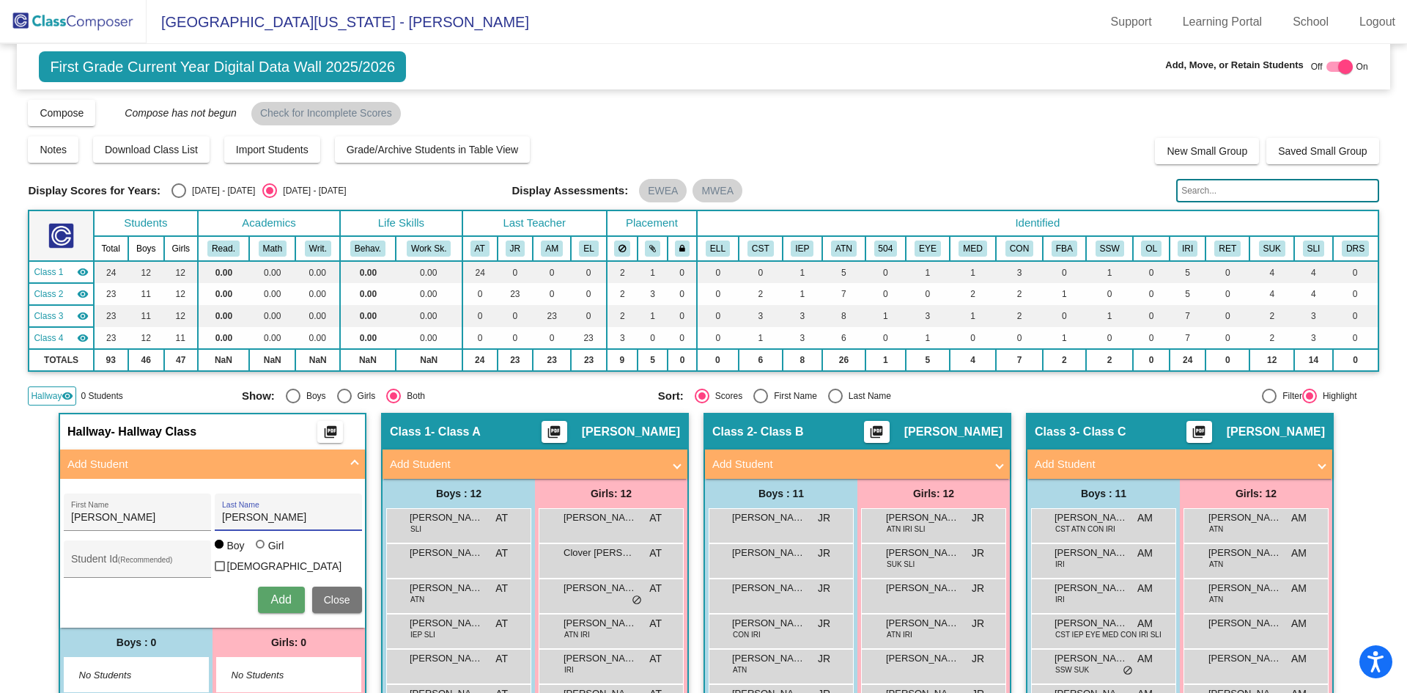
type input "Smoker-Moore"
click at [275, 601] on span "Add" at bounding box center [280, 599] width 21 height 12
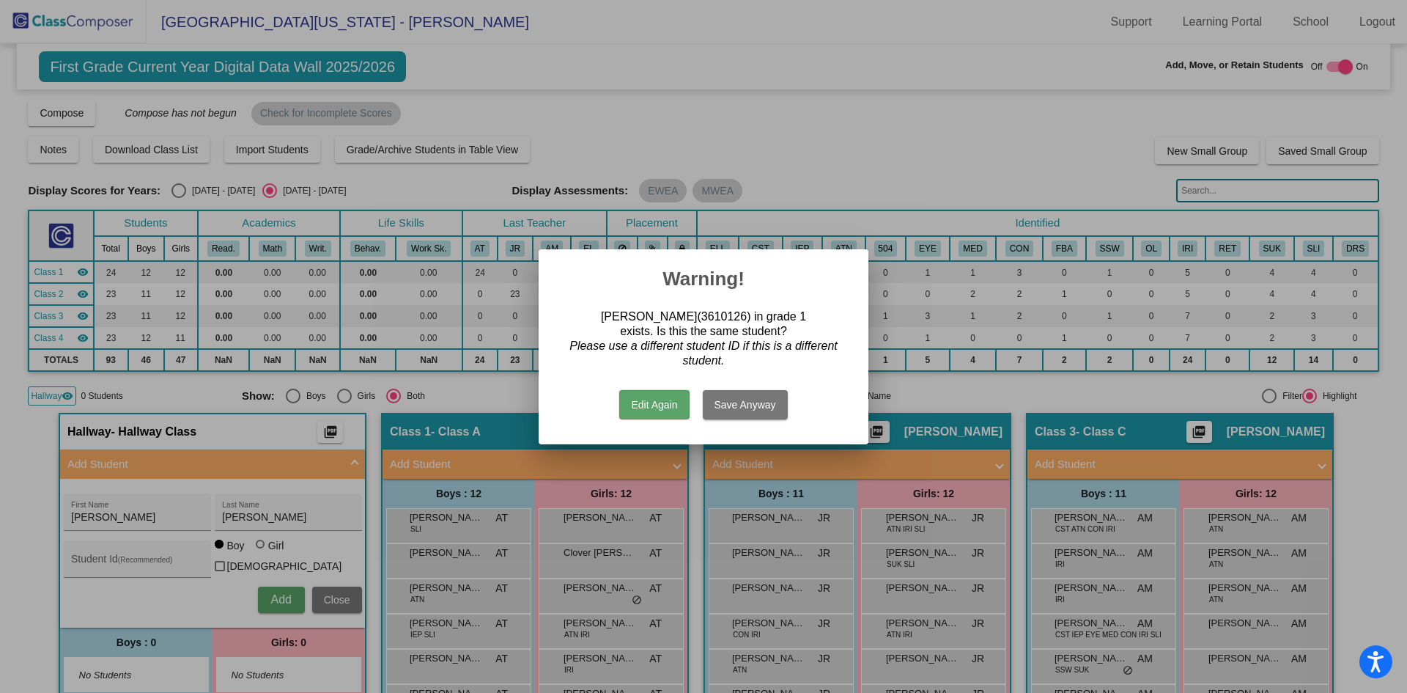
click at [722, 404] on button "Save Anyway" at bounding box center [745, 404] width 85 height 29
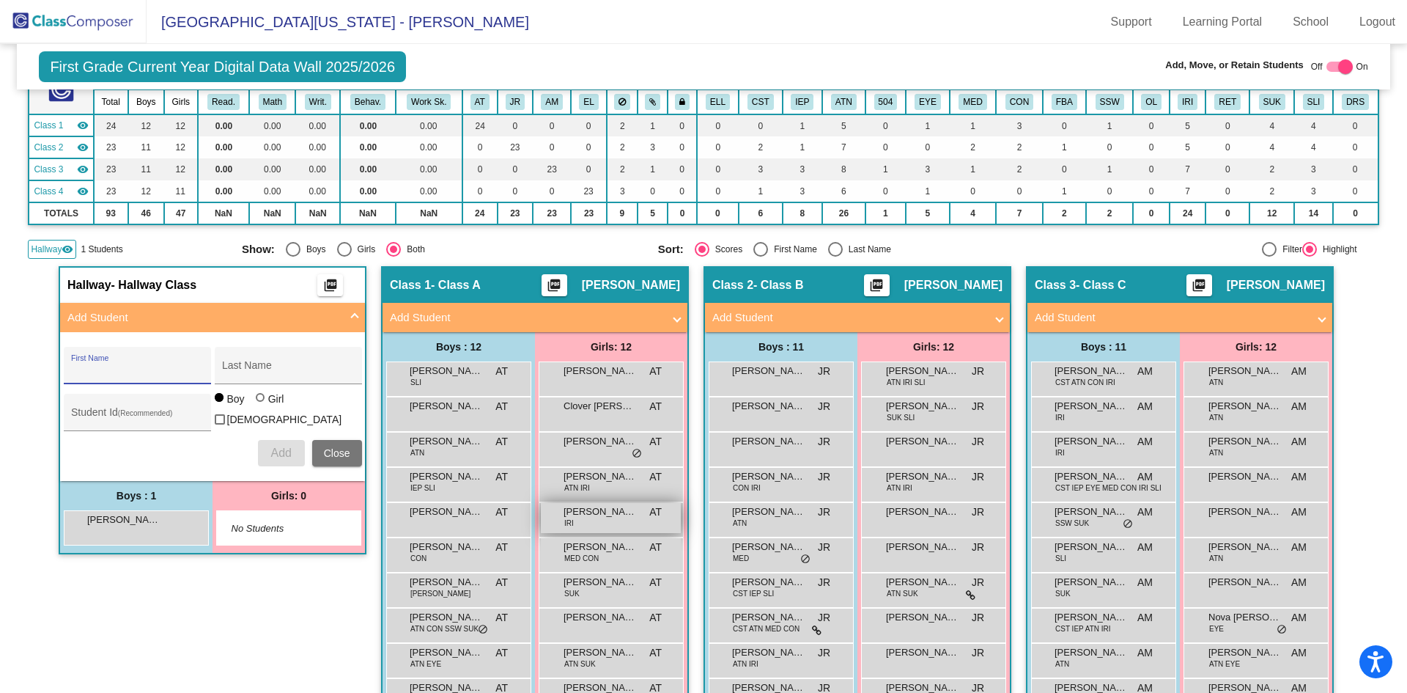
scroll to position [293, 0]
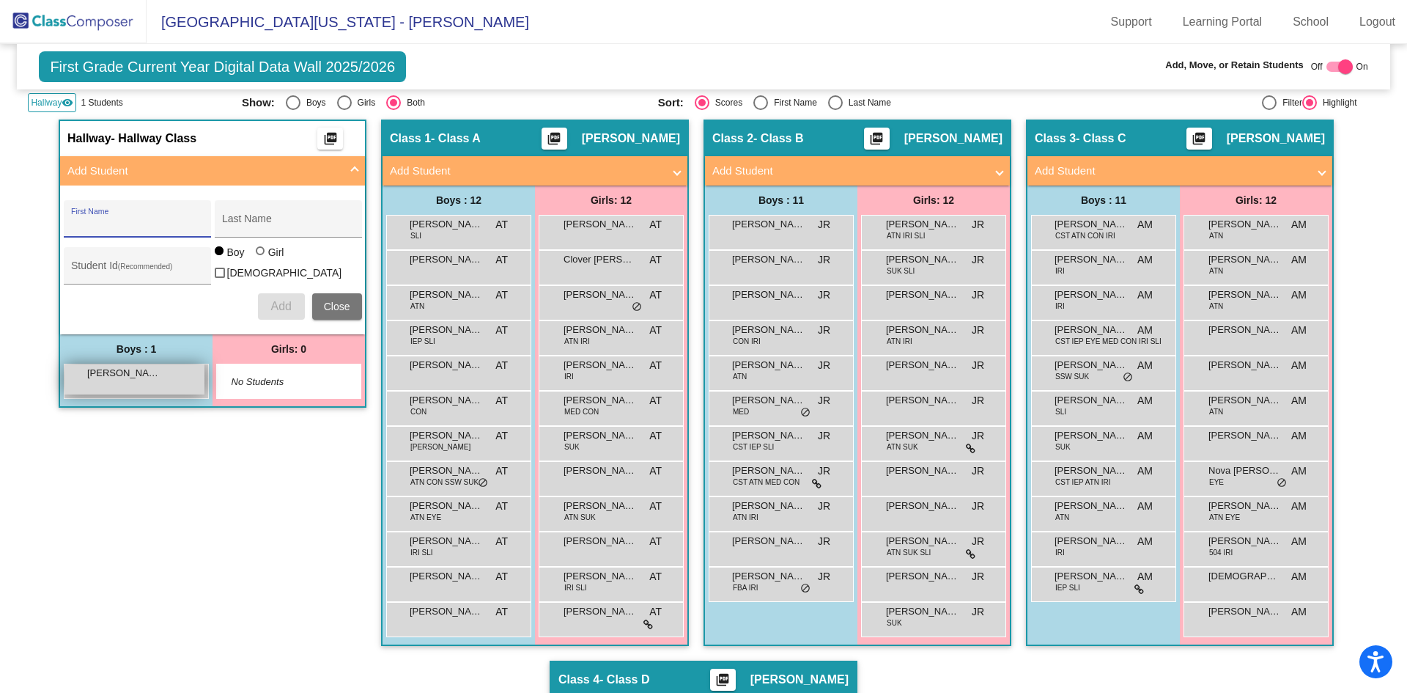
click at [119, 378] on div "Leo Smoker-Moore lock do_not_disturb_alt" at bounding box center [134, 379] width 140 height 30
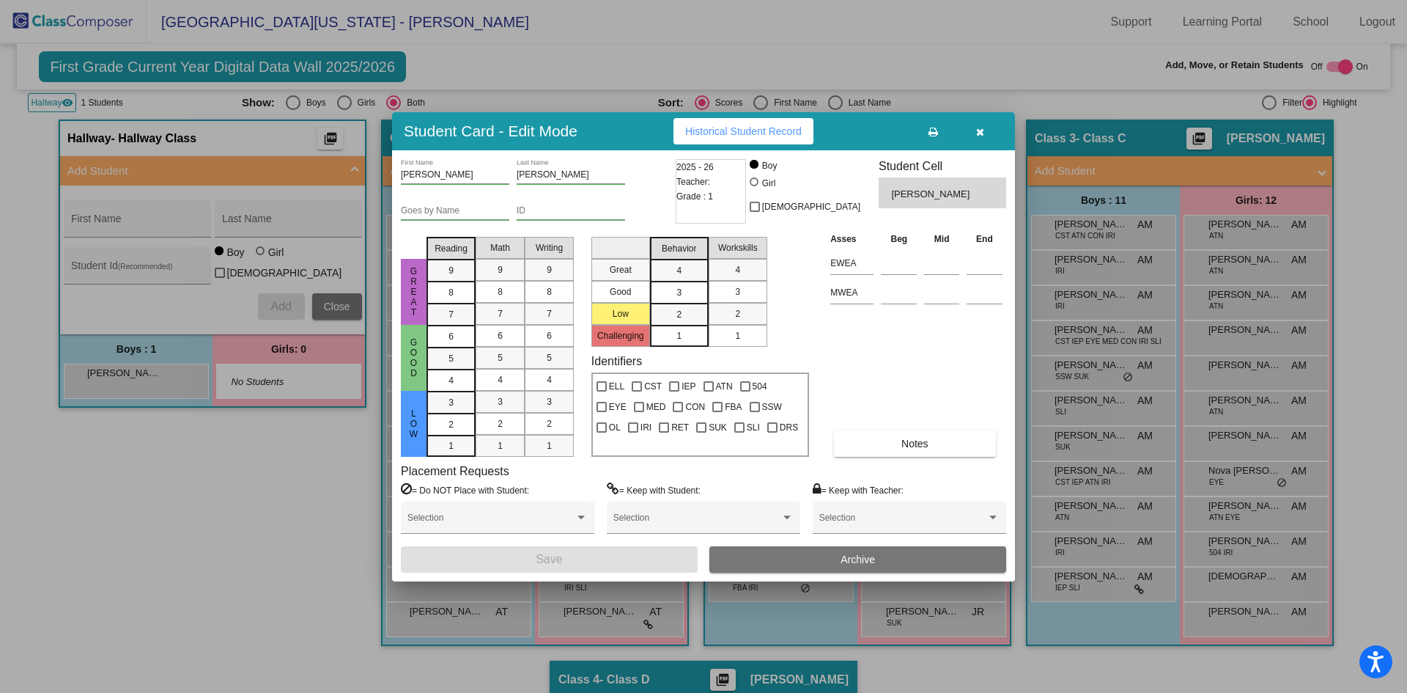
click at [119, 378] on div at bounding box center [703, 346] width 1407 height 693
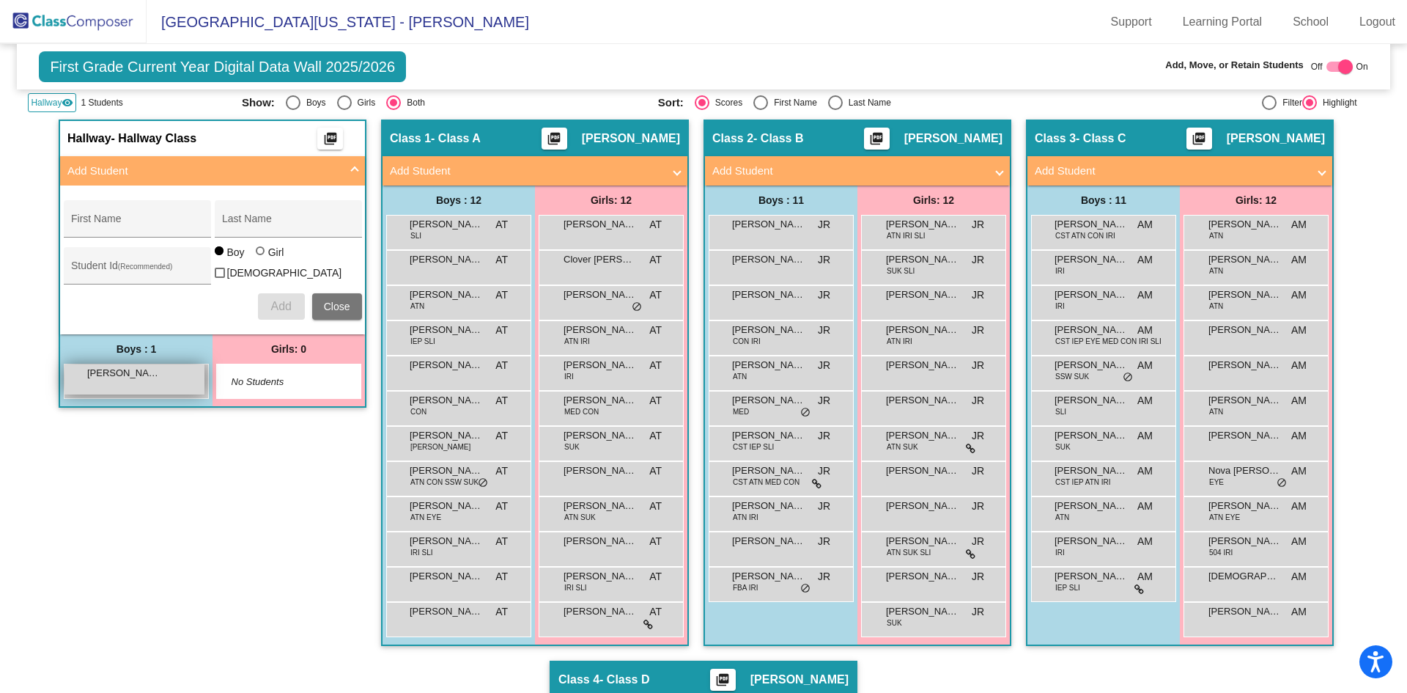
click at [163, 386] on div "Leo Smoker-Moore lock do_not_disturb_alt" at bounding box center [134, 379] width 140 height 30
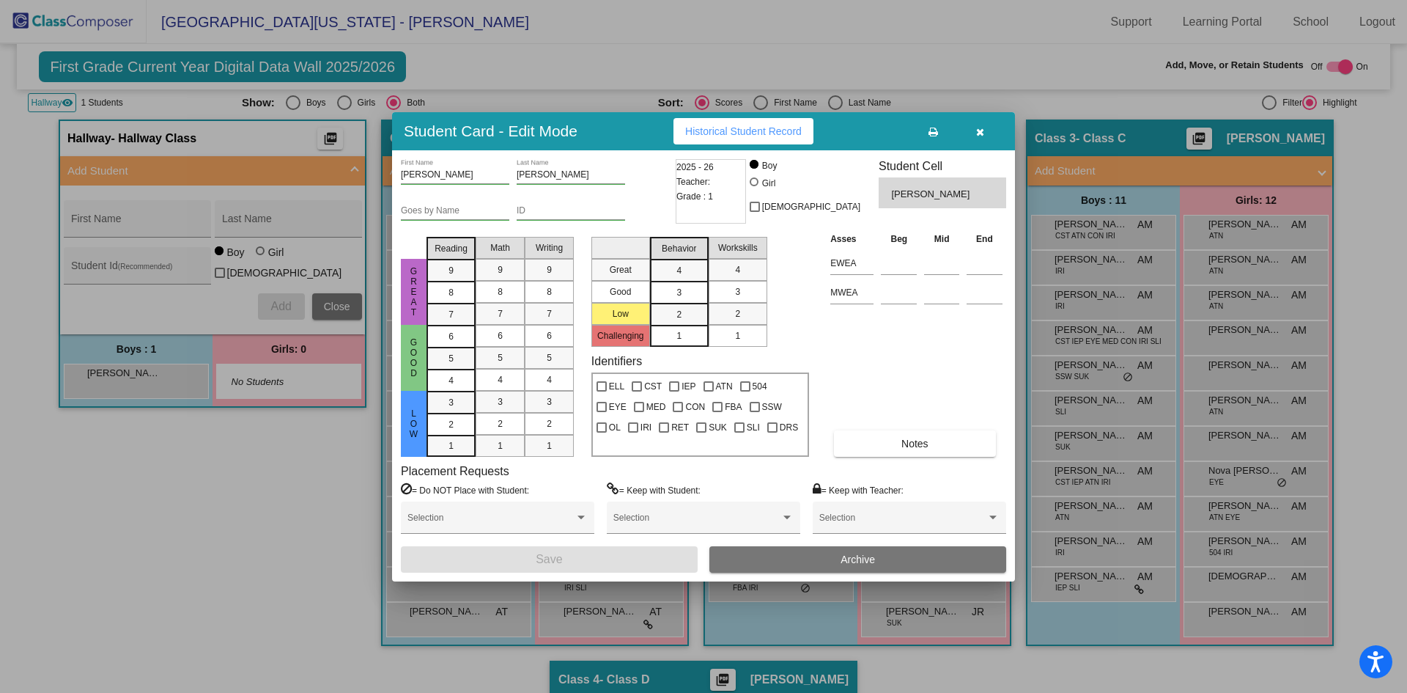
click at [858, 564] on span "Archive" at bounding box center [858, 559] width 34 height 12
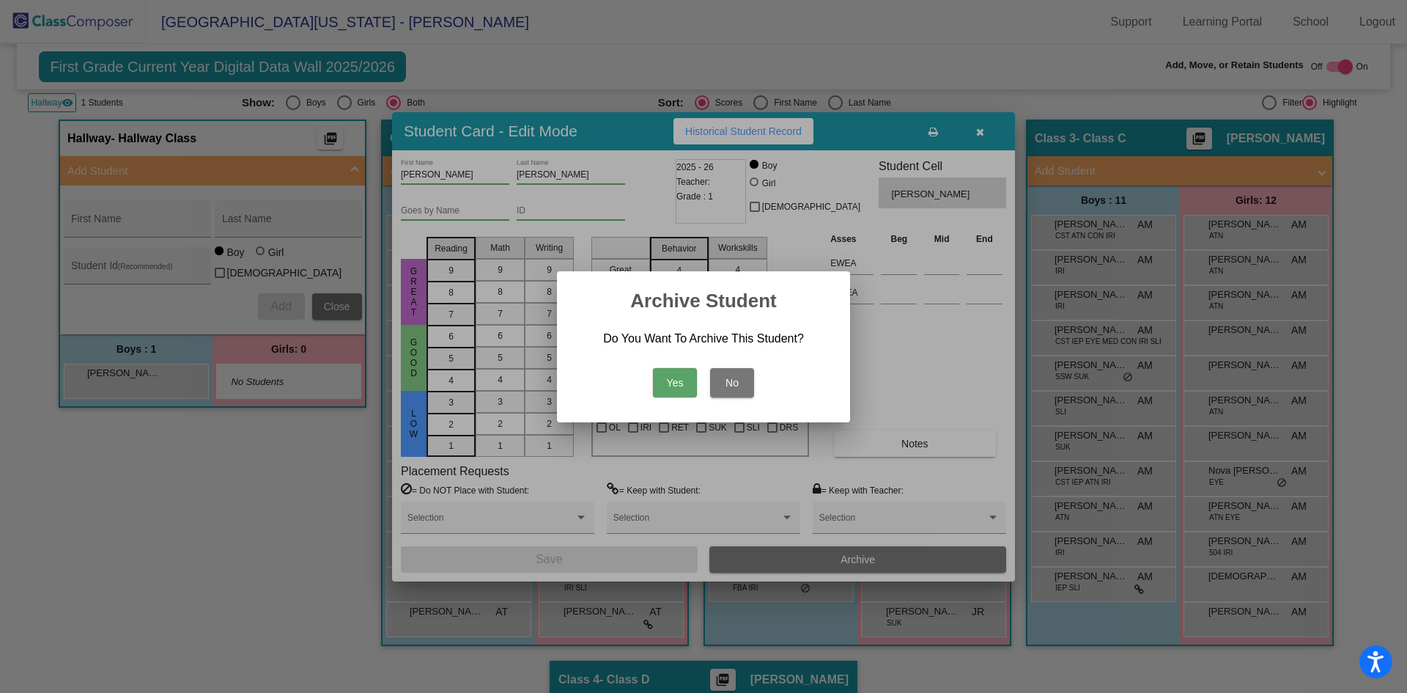
click at [668, 382] on button "Yes" at bounding box center [675, 382] width 44 height 29
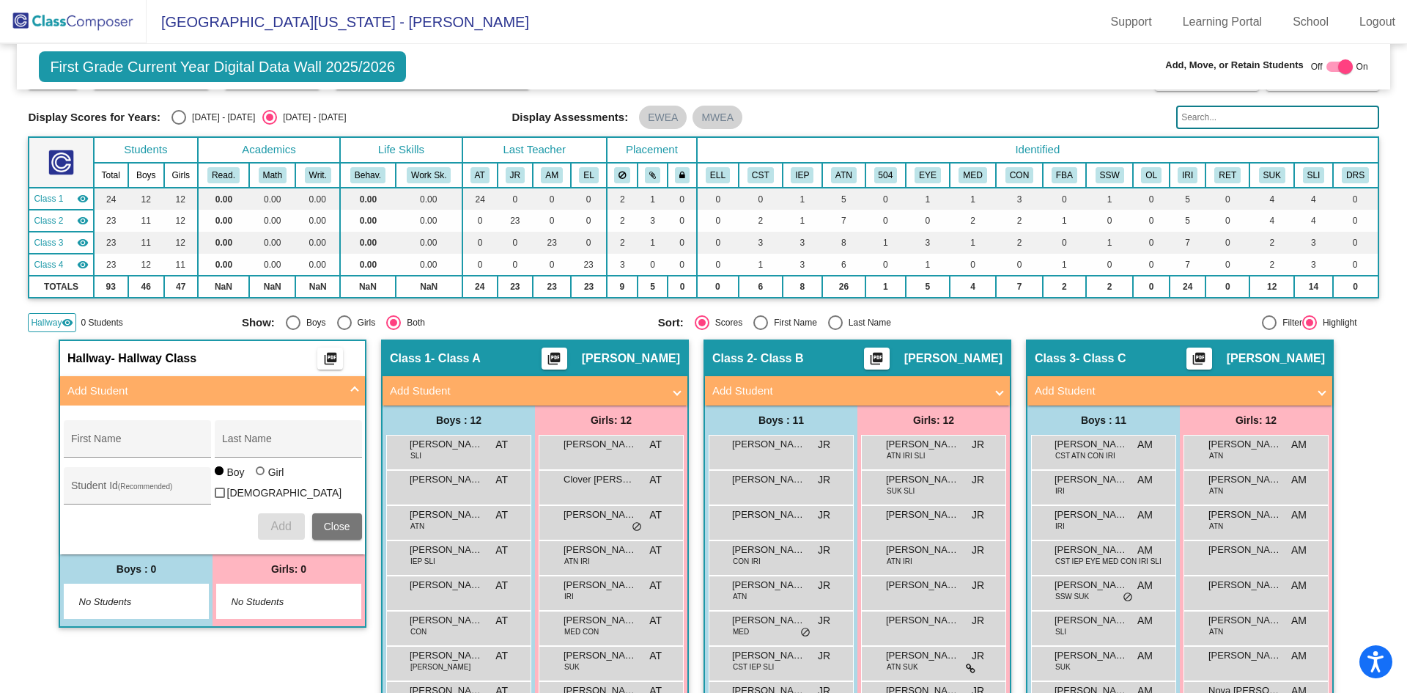
scroll to position [0, 0]
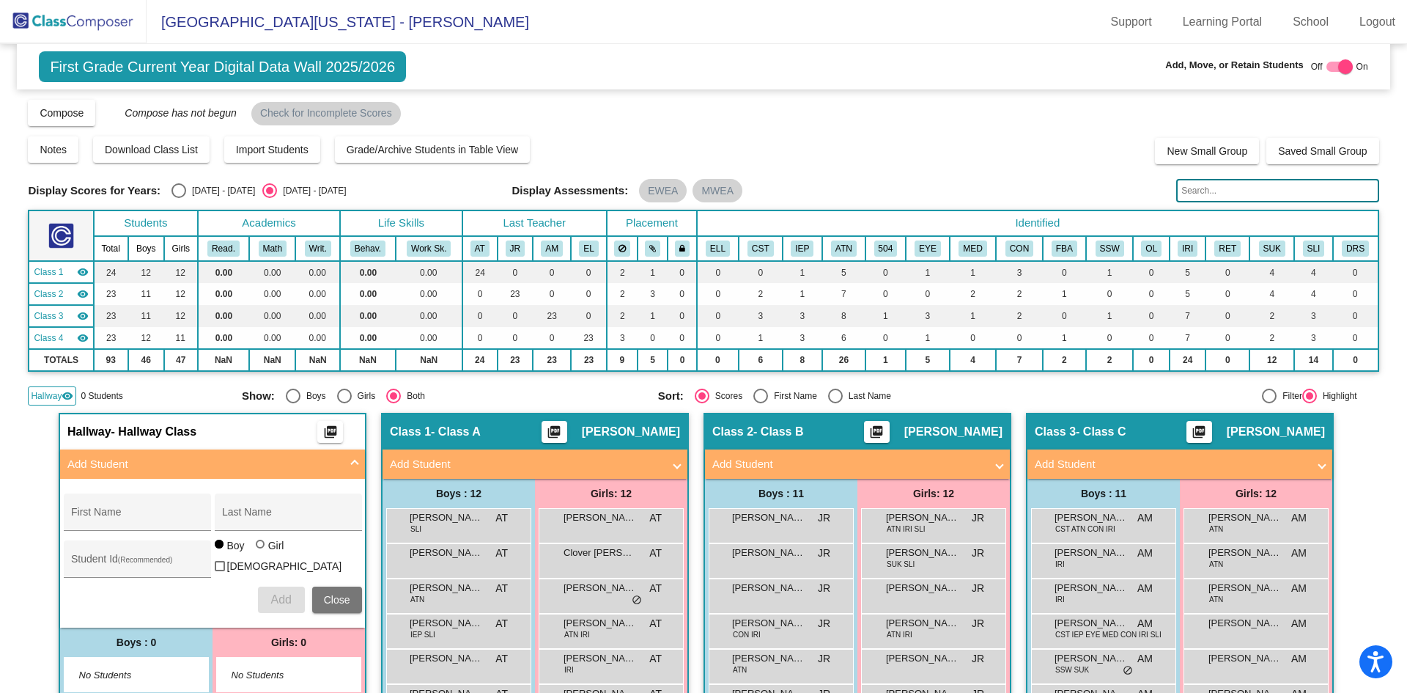
click at [73, 18] on img at bounding box center [73, 21] width 147 height 43
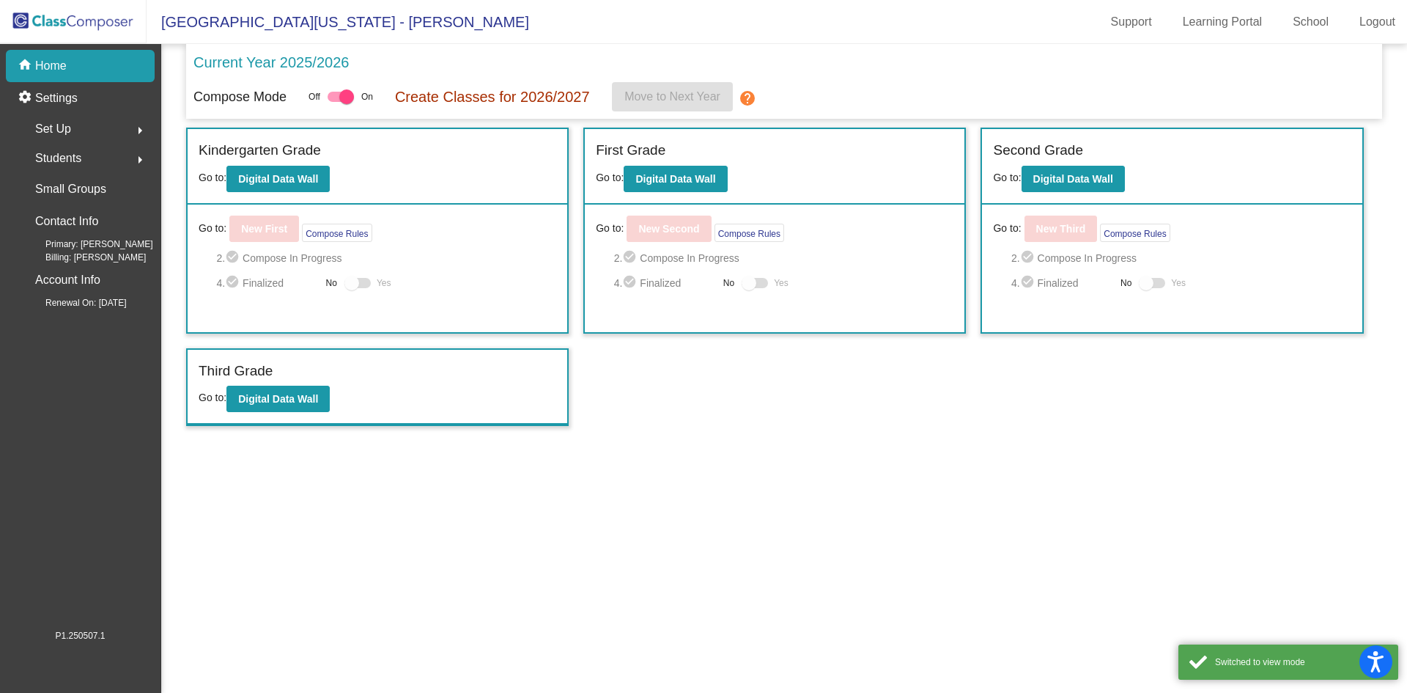
click at [62, 152] on span "Students" at bounding box center [58, 158] width 46 height 21
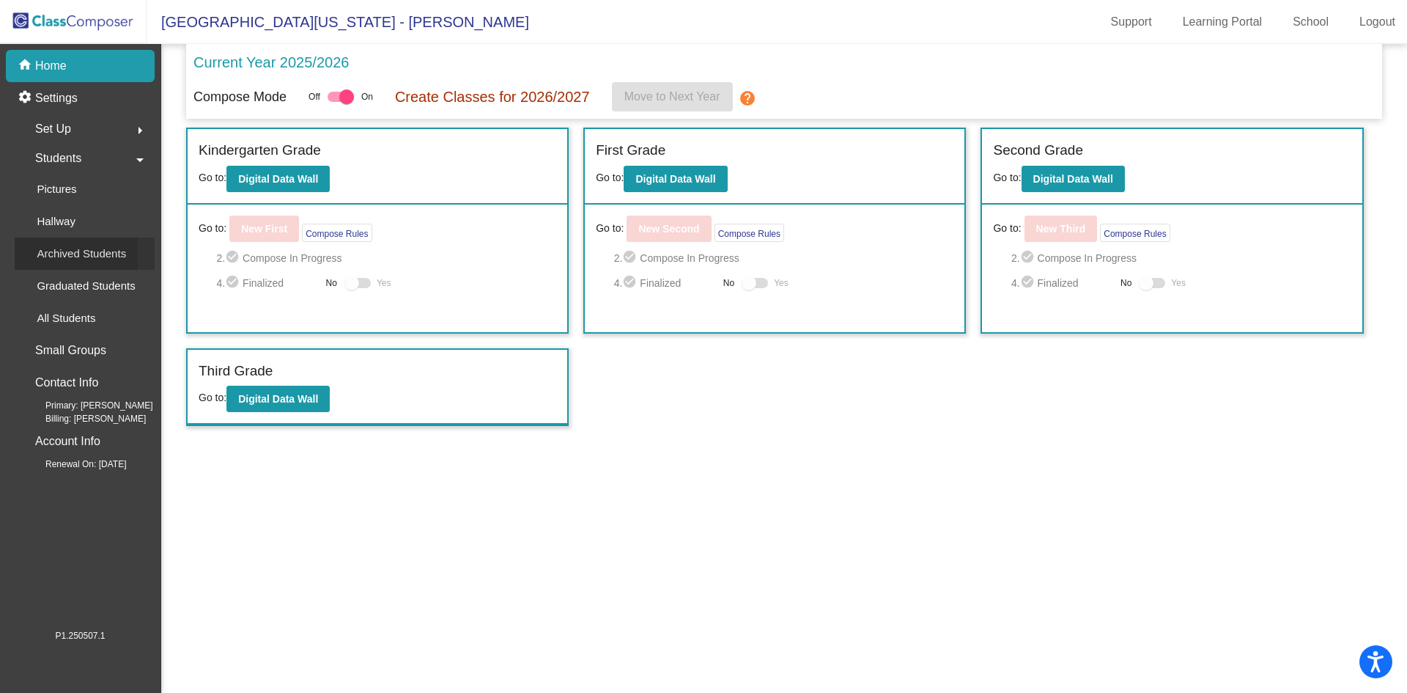
click at [67, 245] on p "Archived Students" at bounding box center [81, 254] width 89 height 18
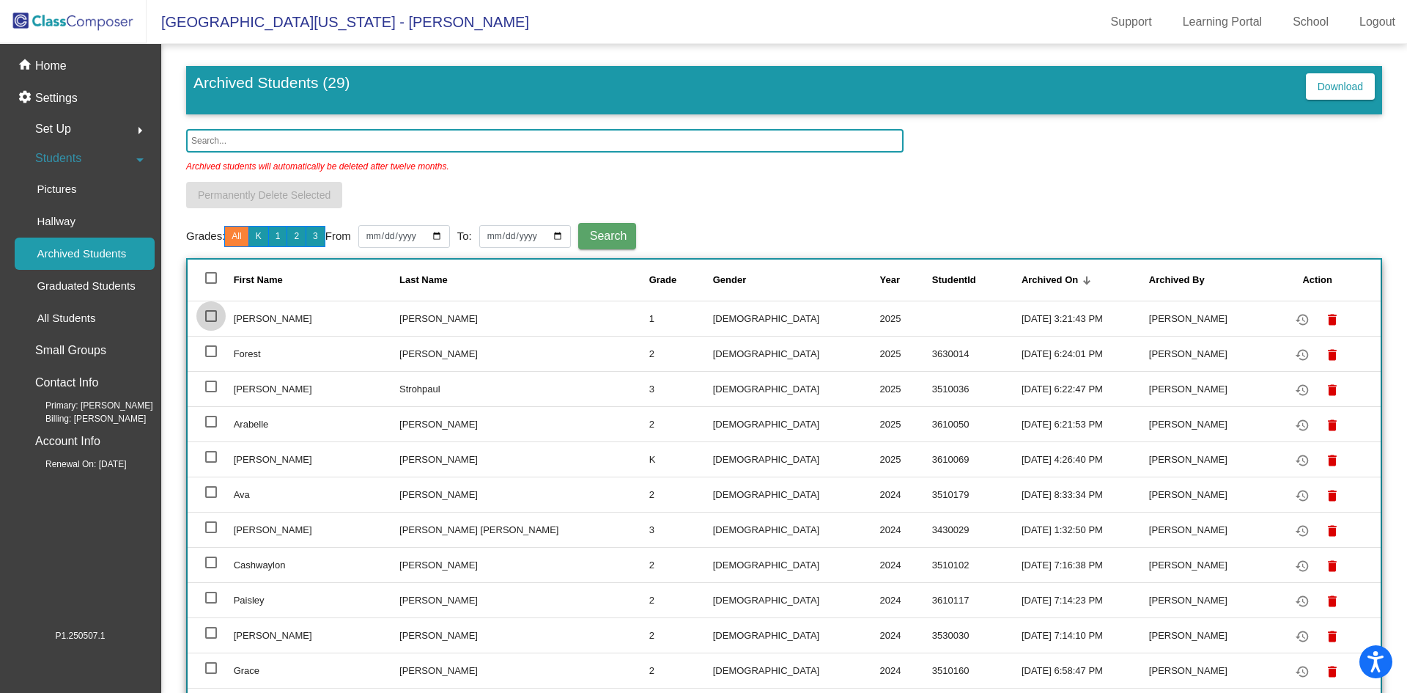
click at [210, 316] on div at bounding box center [211, 316] width 12 height 12
click at [210, 322] on input "select row 2" at bounding box center [210, 322] width 1 height 1
checkbox input "true"
click at [1324, 317] on mat-icon "delete" at bounding box center [1333, 320] width 18 height 18
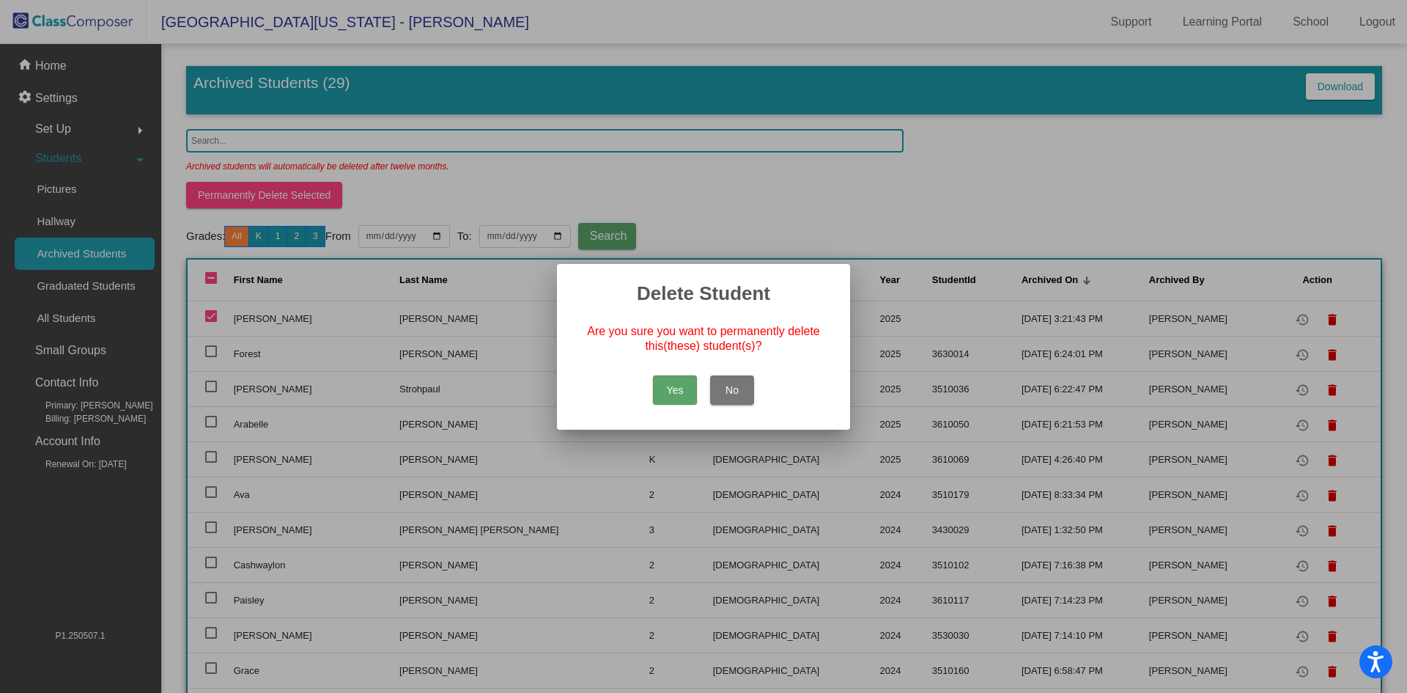
click at [679, 388] on button "Yes" at bounding box center [675, 389] width 44 height 29
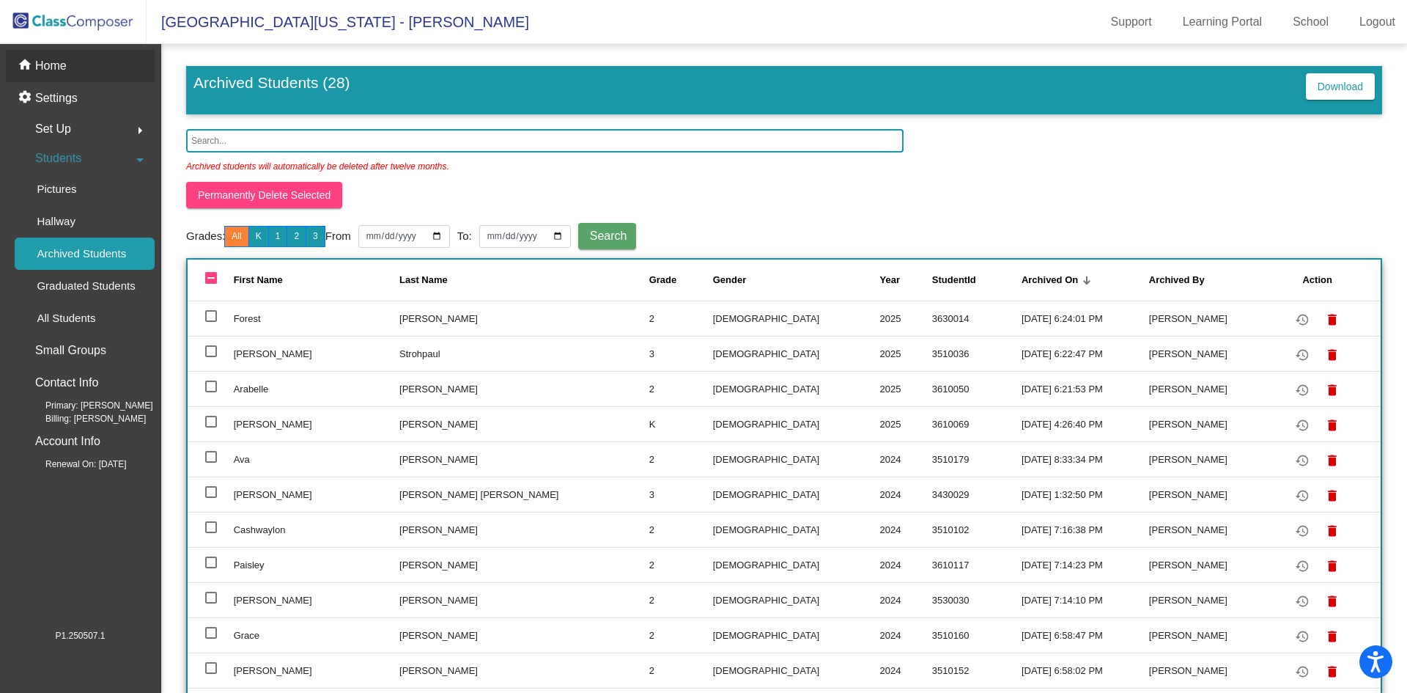
click at [48, 73] on p "Home" at bounding box center [51, 66] width 32 height 18
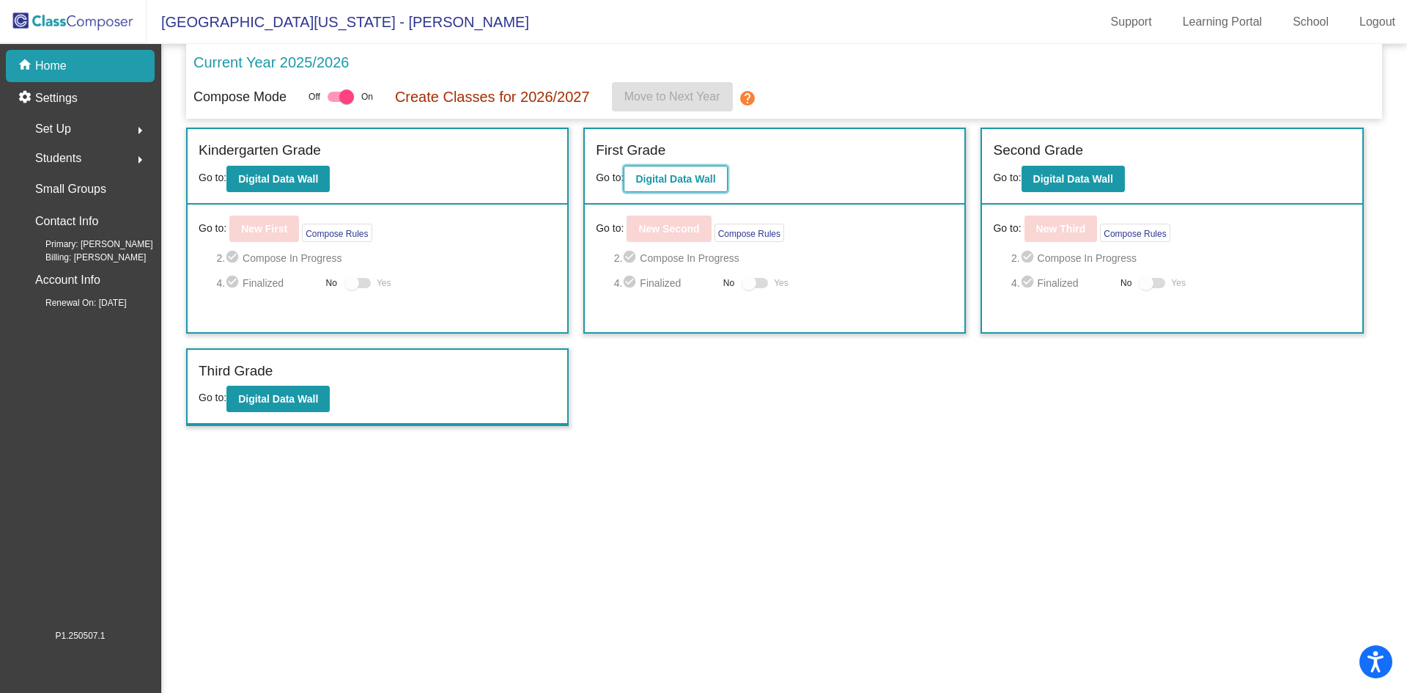
click at [652, 184] on button "Digital Data Wall" at bounding box center [675, 179] width 103 height 26
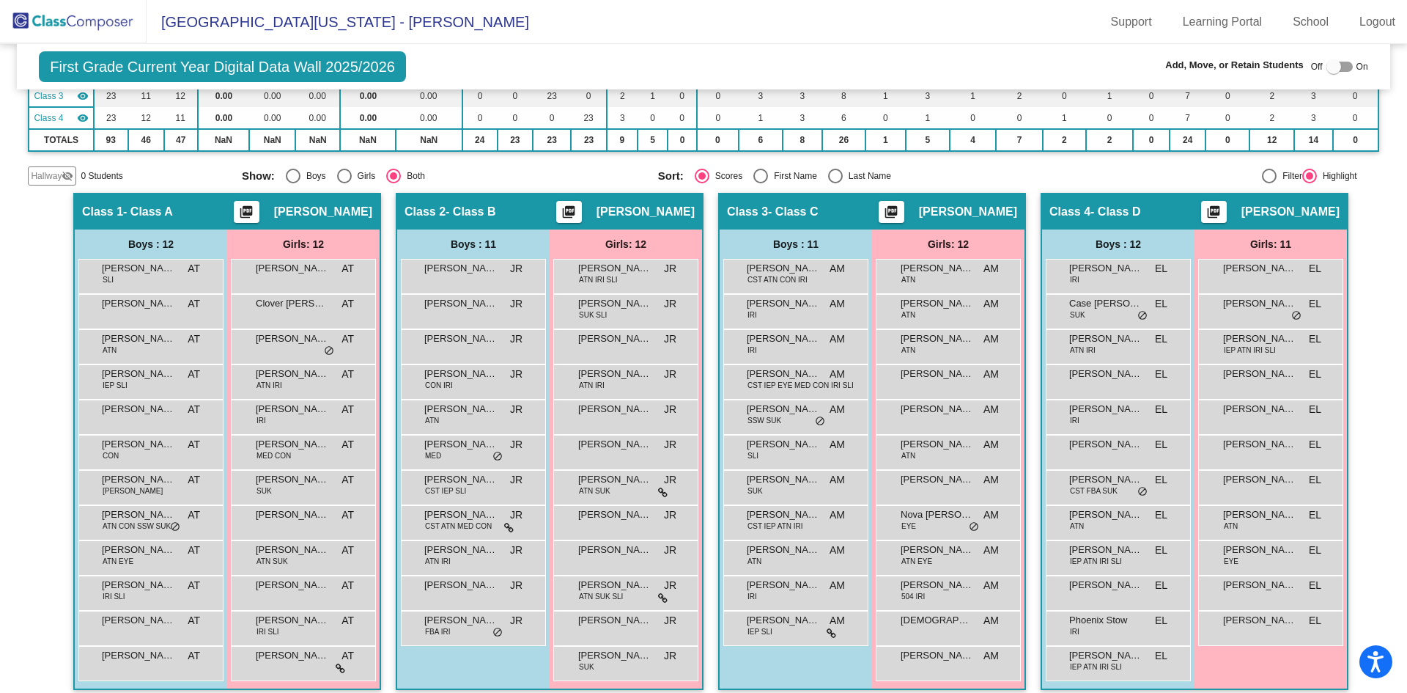
scroll to position [147, 0]
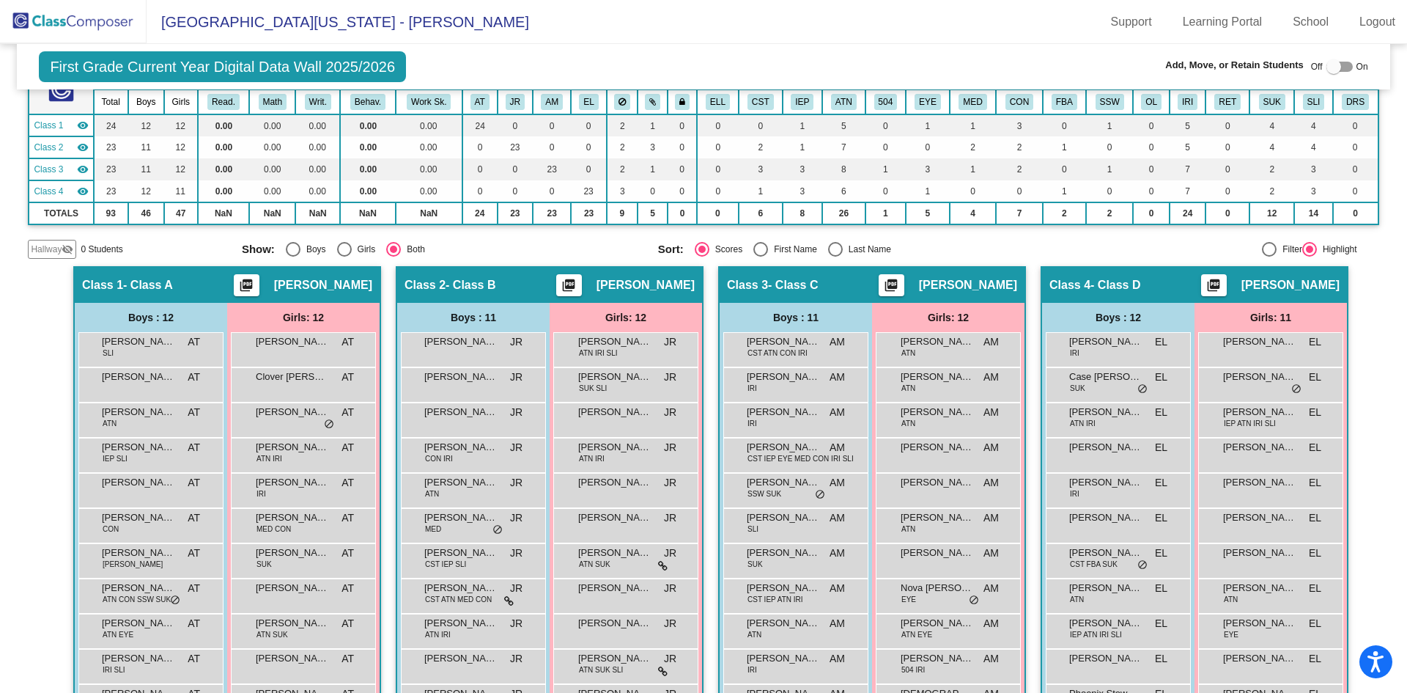
click at [1327, 70] on div at bounding box center [1334, 66] width 15 height 15
checkbox input "true"
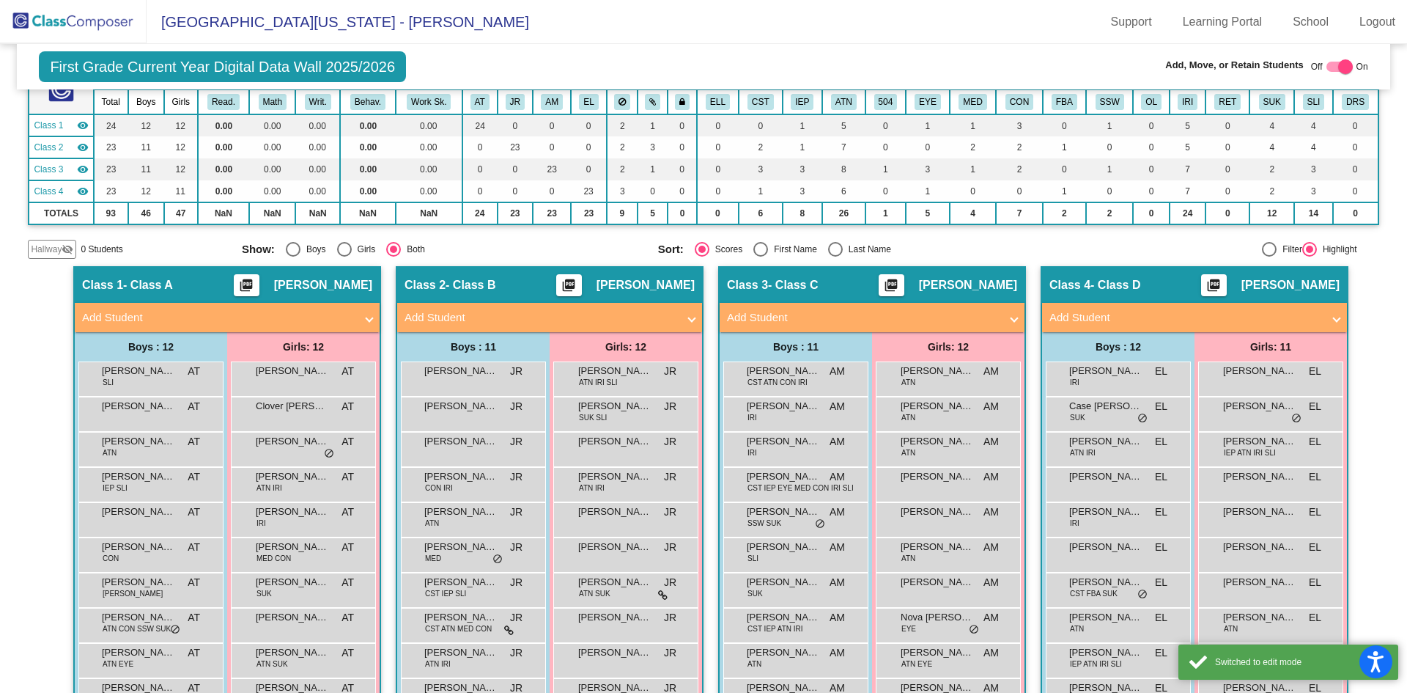
click at [44, 248] on span "Hallway" at bounding box center [46, 249] width 31 height 13
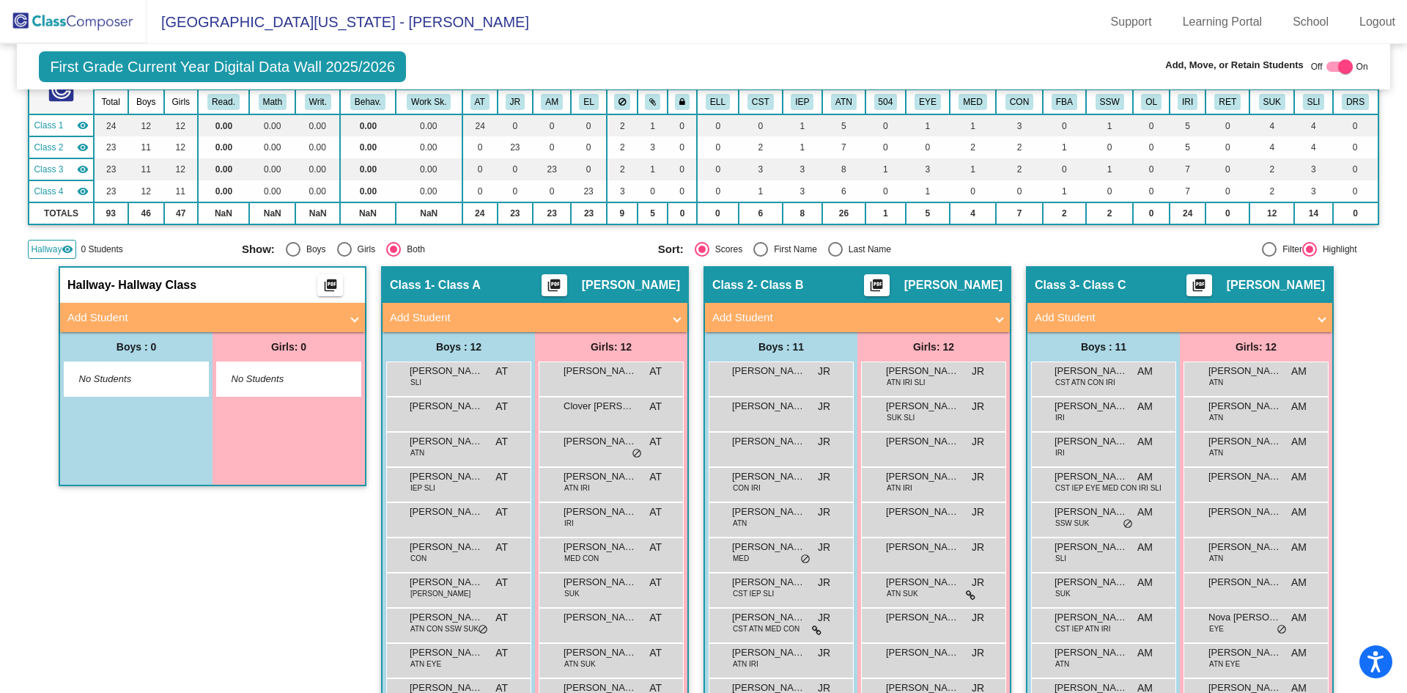
click at [352, 316] on span at bounding box center [355, 317] width 6 height 17
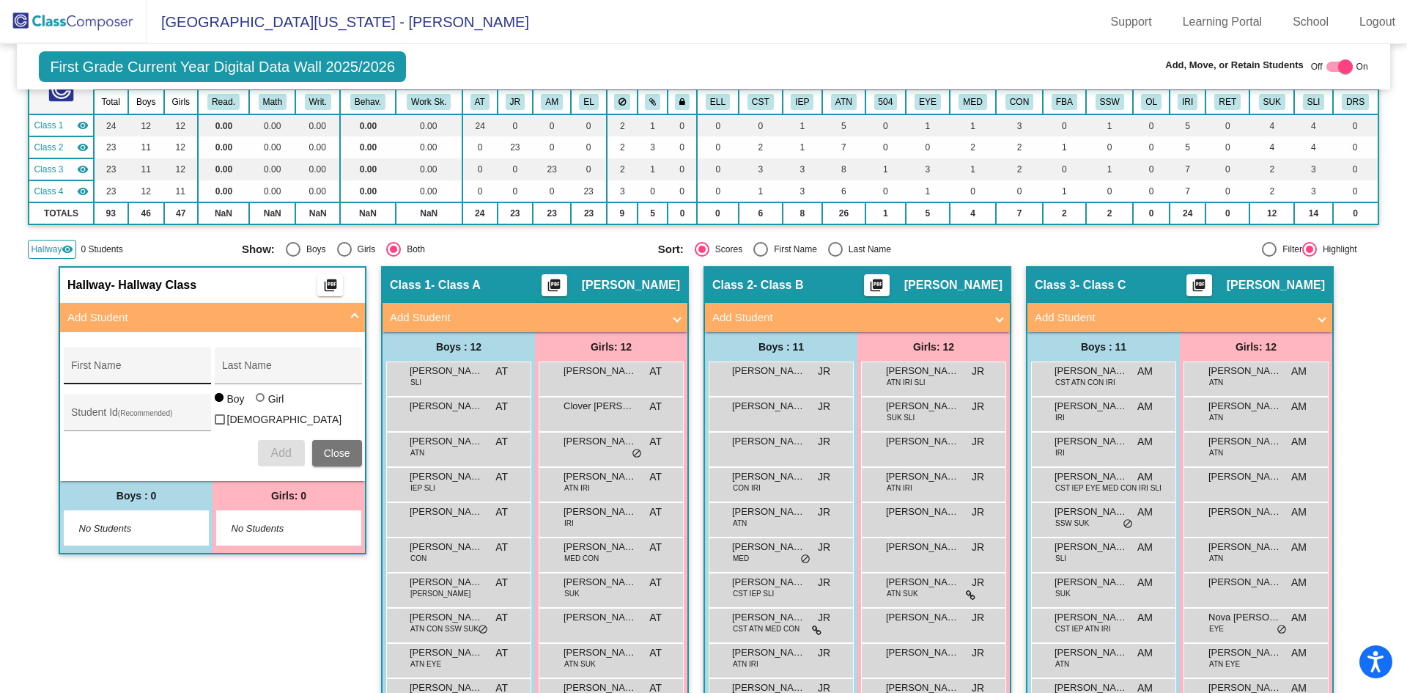
click at [150, 364] on div "First Name" at bounding box center [137, 370] width 132 height 30
type input "George"
click at [271, 365] on input "Last Name" at bounding box center [288, 371] width 132 height 12
type input "Burleson"
click at [281, 449] on span "Add" at bounding box center [280, 452] width 21 height 12
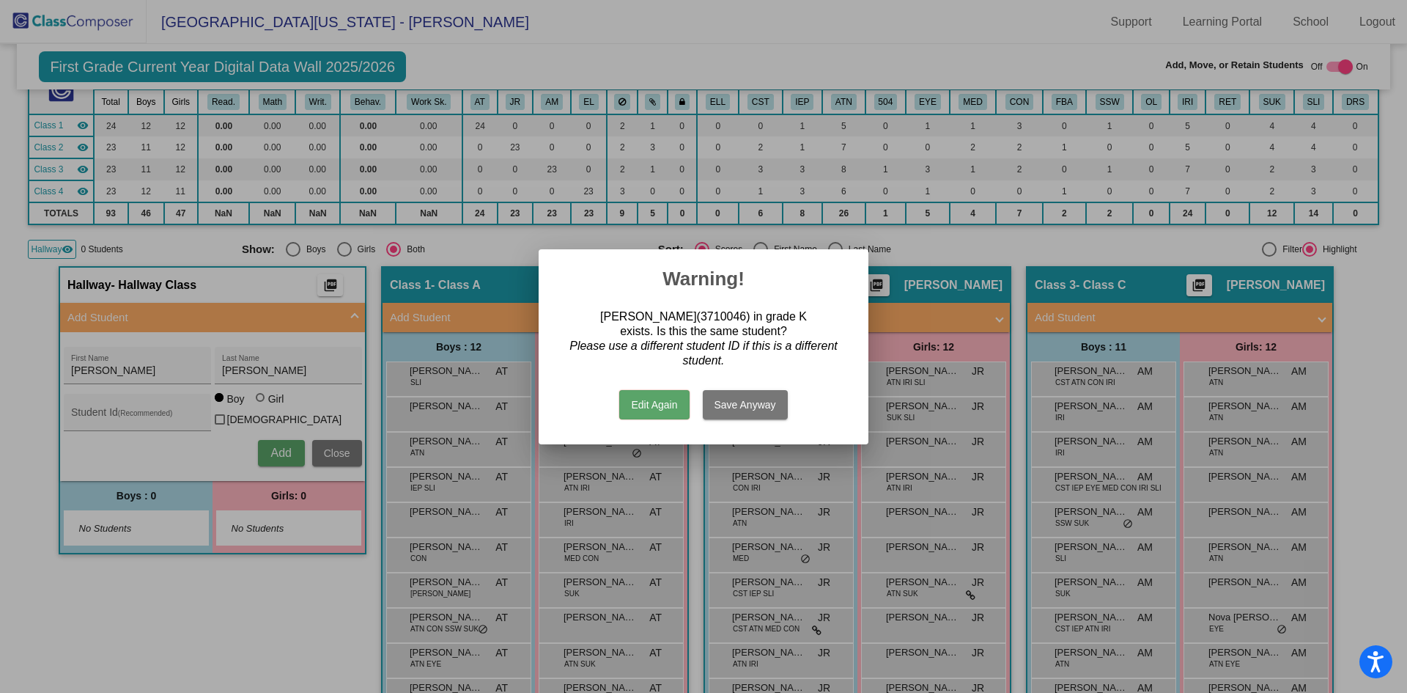
click at [269, 582] on div at bounding box center [703, 346] width 1407 height 693
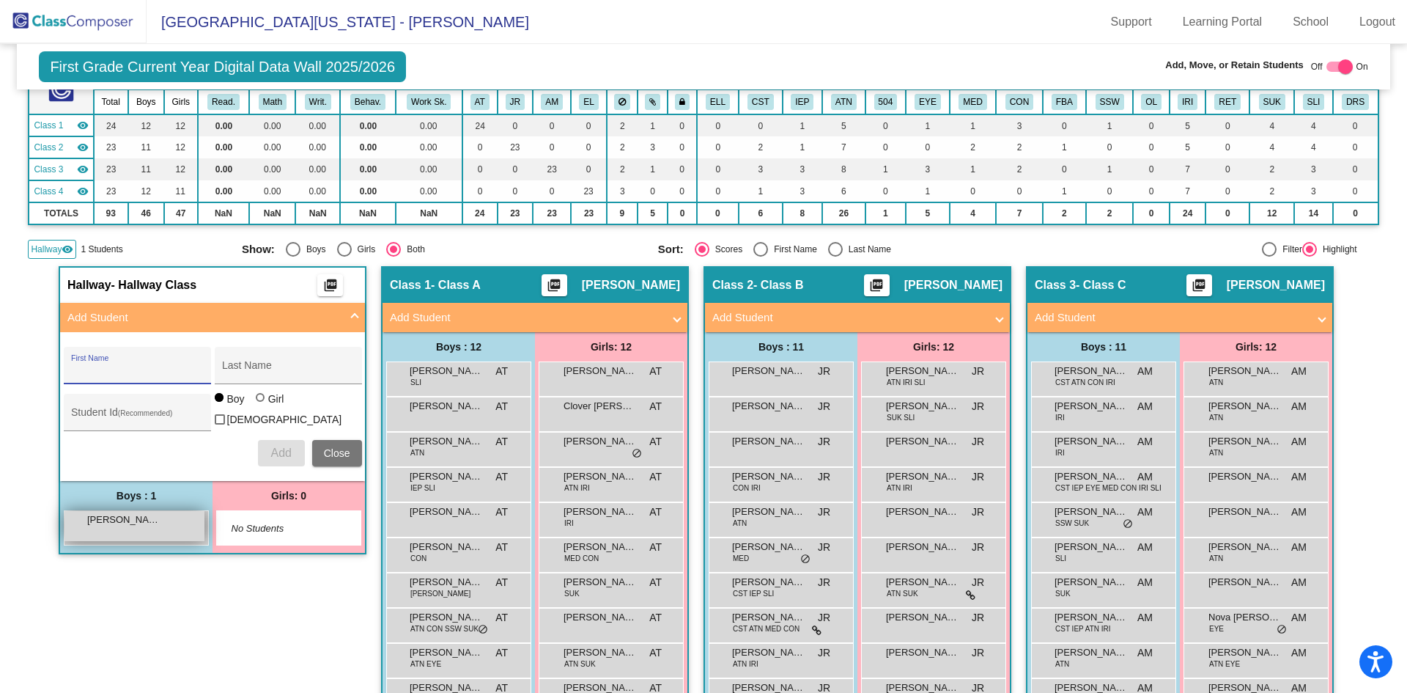
click at [144, 523] on span "George Burleson" at bounding box center [123, 519] width 73 height 15
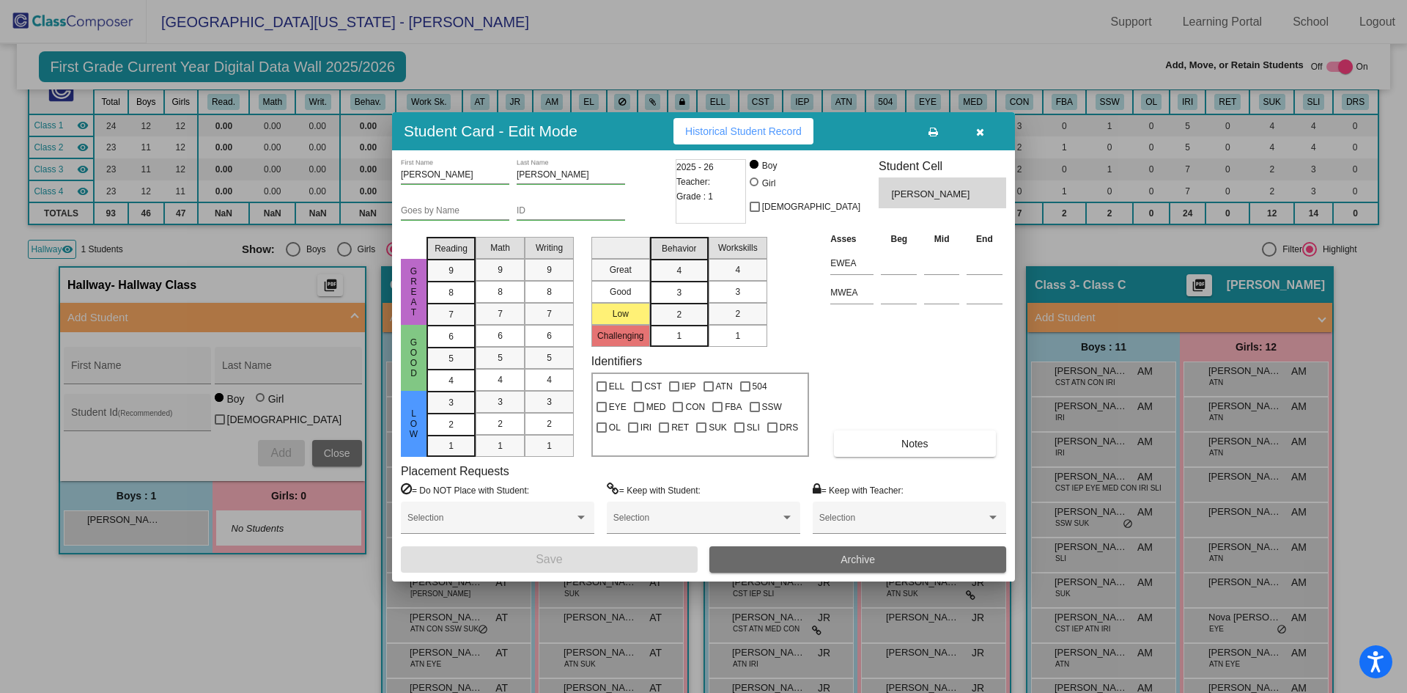
click at [851, 563] on span "Archive" at bounding box center [858, 559] width 34 height 12
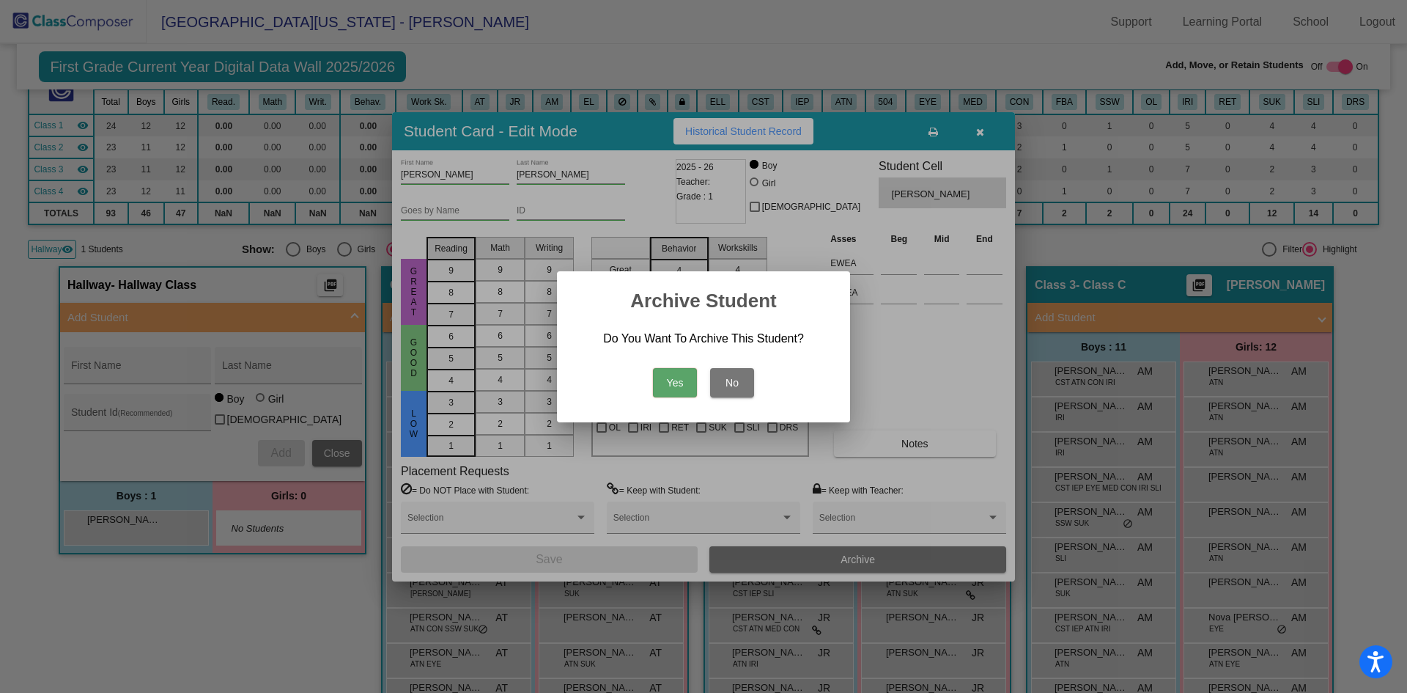
click at [674, 378] on button "Yes" at bounding box center [675, 382] width 44 height 29
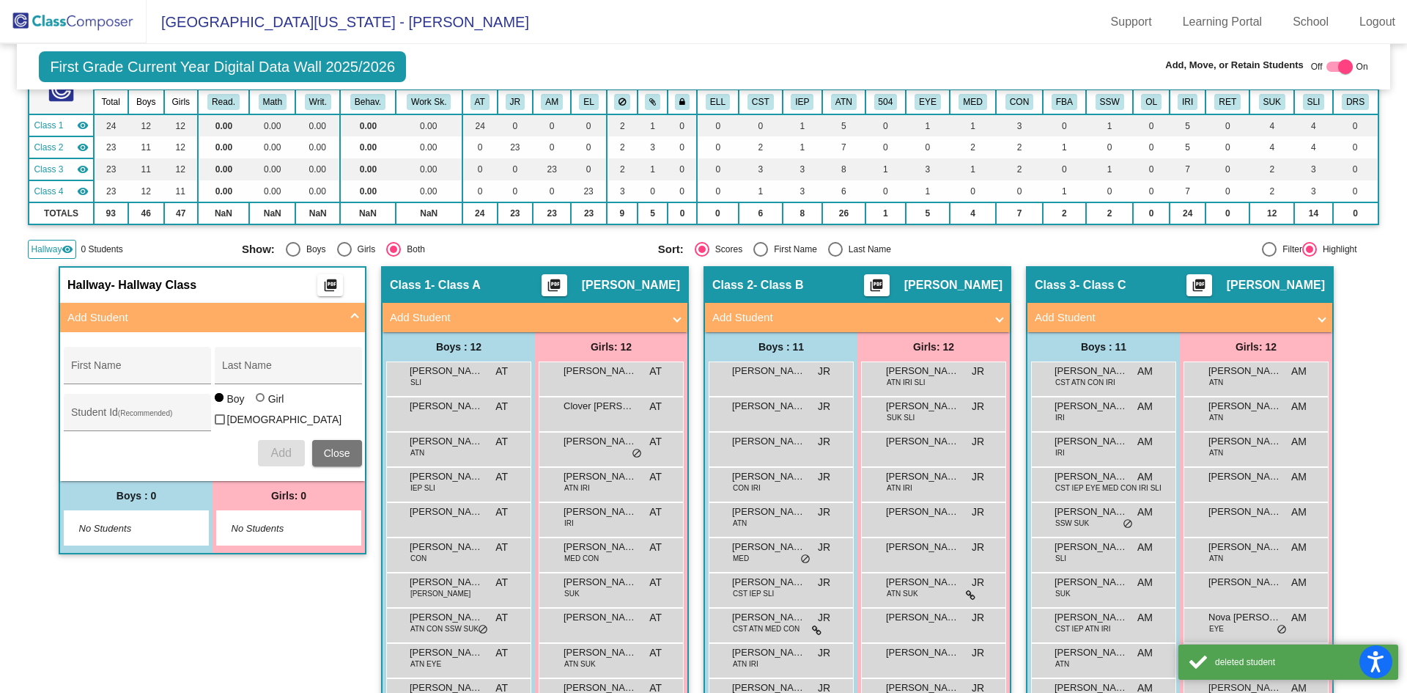
scroll to position [0, 0]
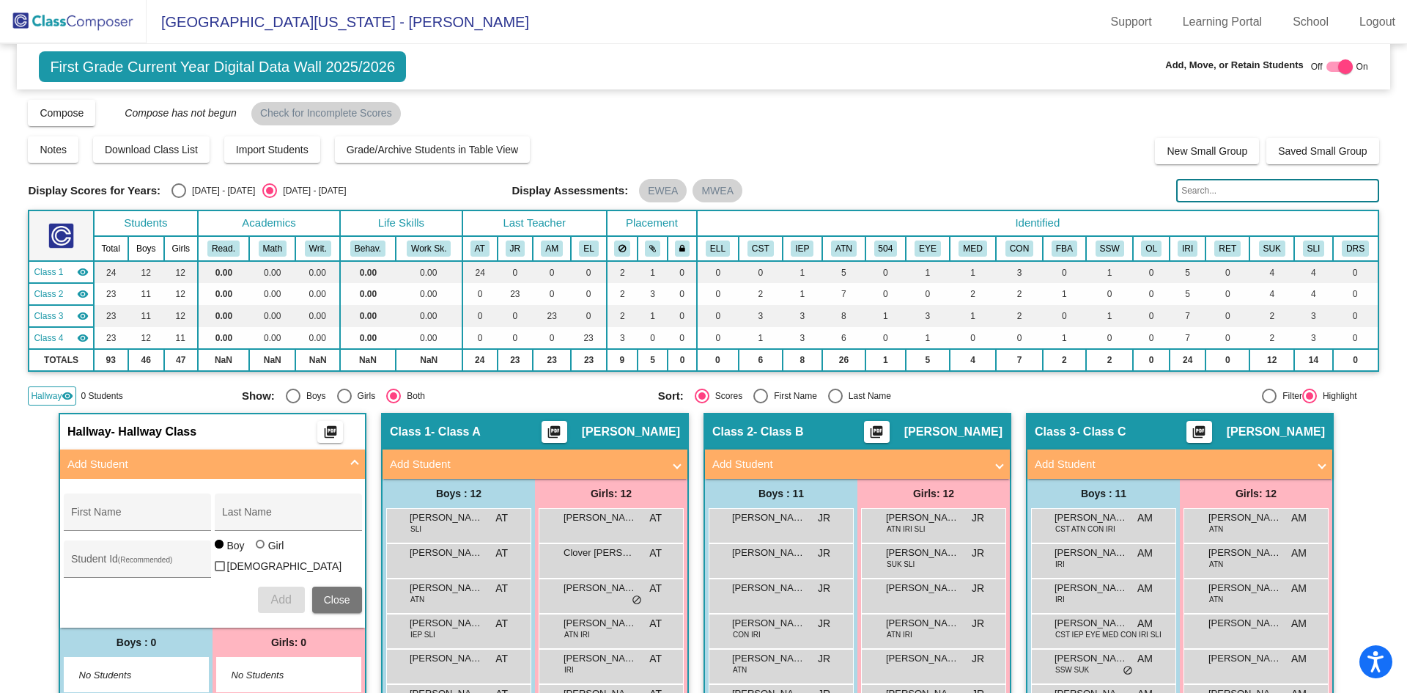
click at [51, 19] on img at bounding box center [73, 21] width 147 height 43
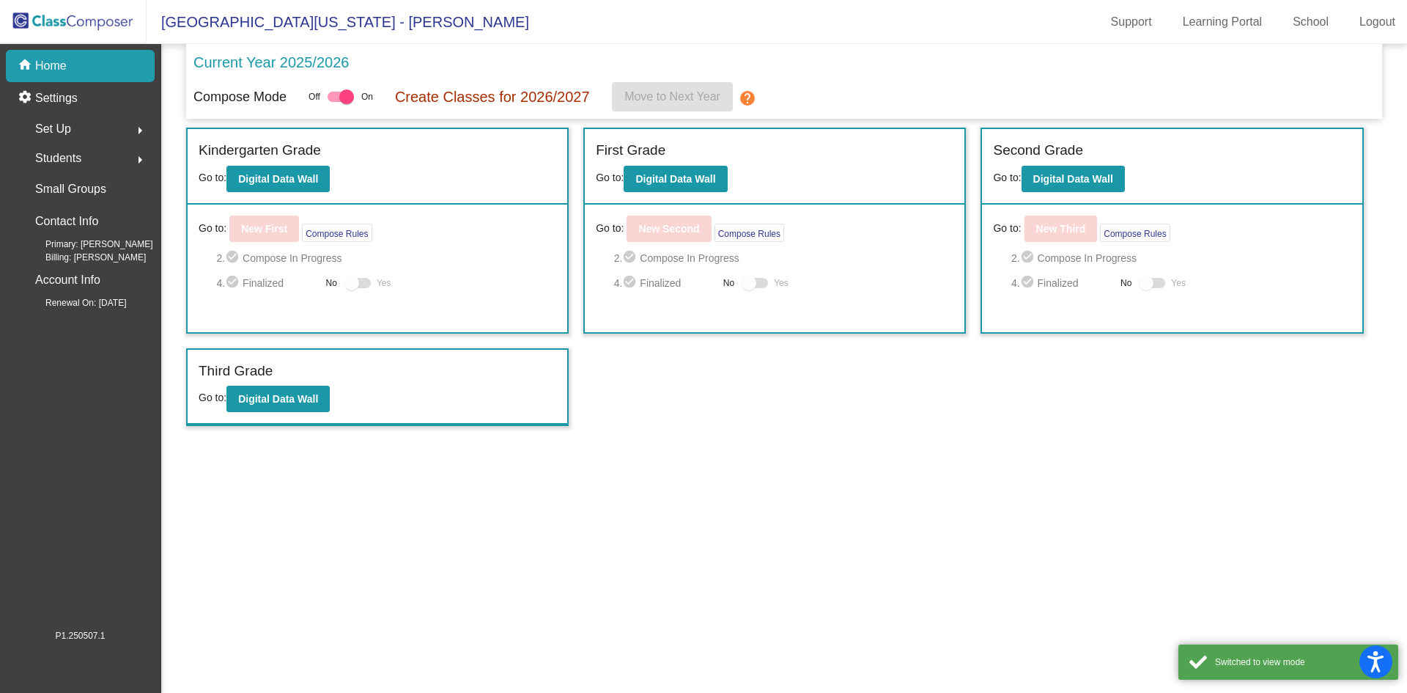
click at [63, 154] on span "Students" at bounding box center [58, 158] width 46 height 21
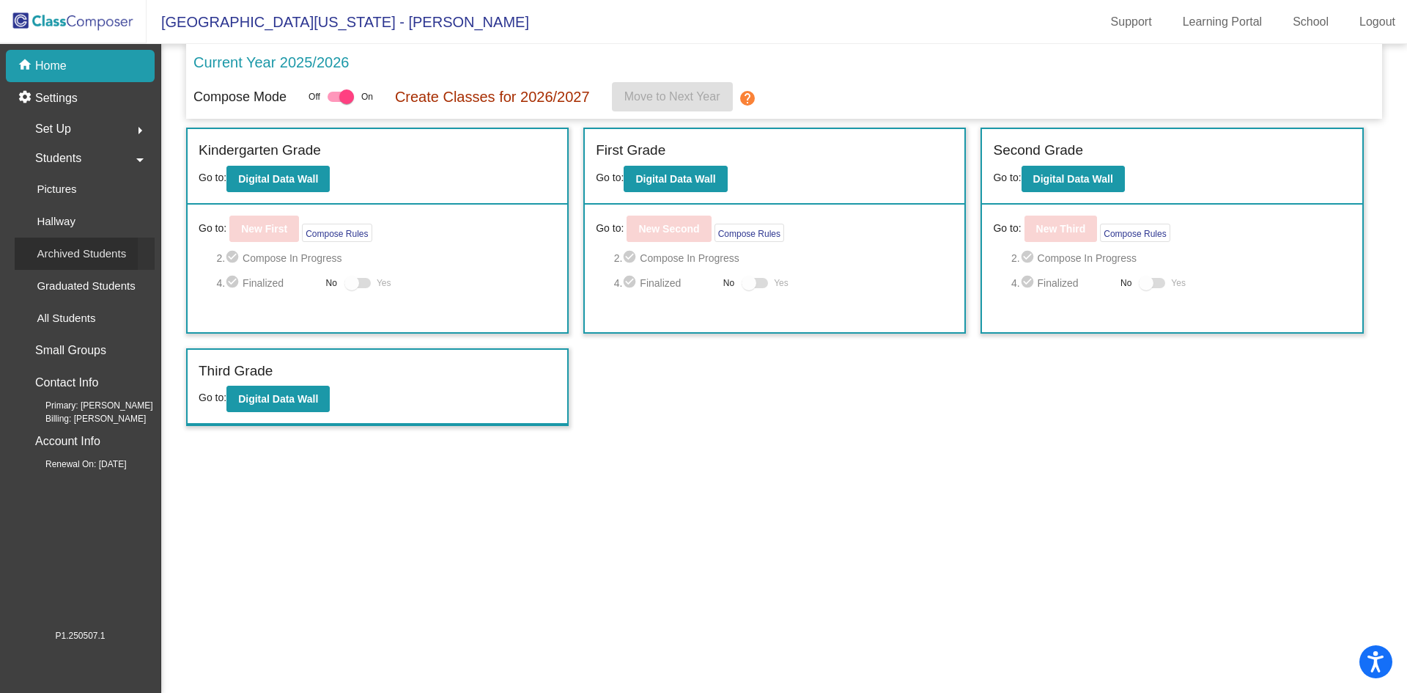
click at [90, 249] on p "Archived Students" at bounding box center [81, 254] width 89 height 18
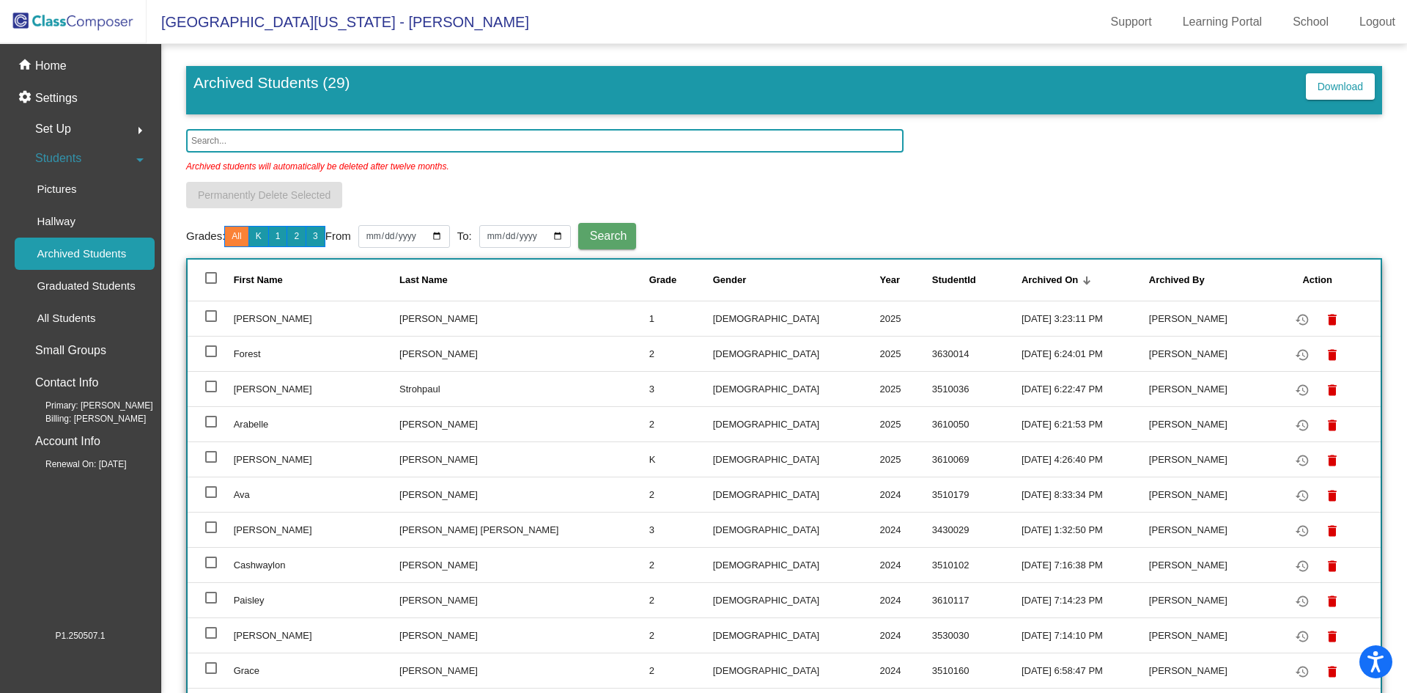
click at [210, 317] on div at bounding box center [211, 316] width 12 height 12
click at [210, 322] on input "select row 2" at bounding box center [210, 322] width 1 height 1
checkbox input "true"
click at [1324, 318] on mat-icon "delete" at bounding box center [1333, 320] width 18 height 18
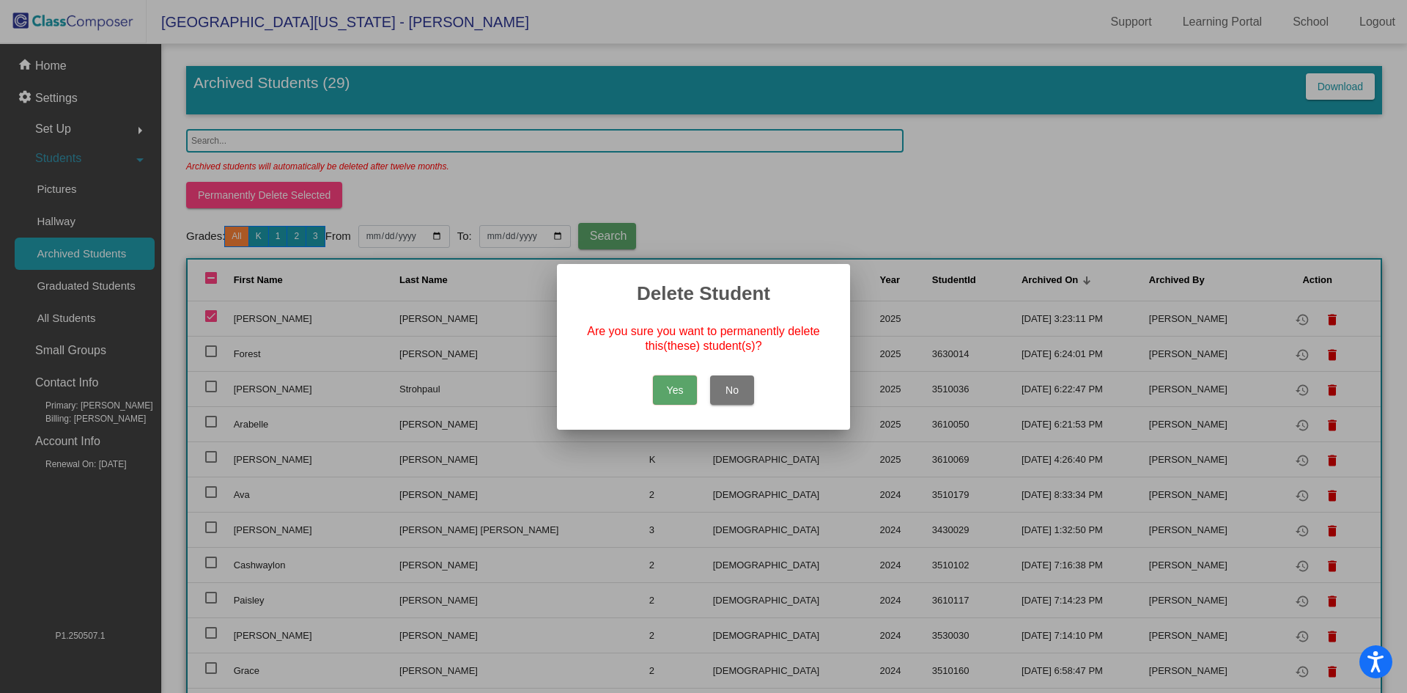
click at [674, 386] on button "Yes" at bounding box center [675, 389] width 44 height 29
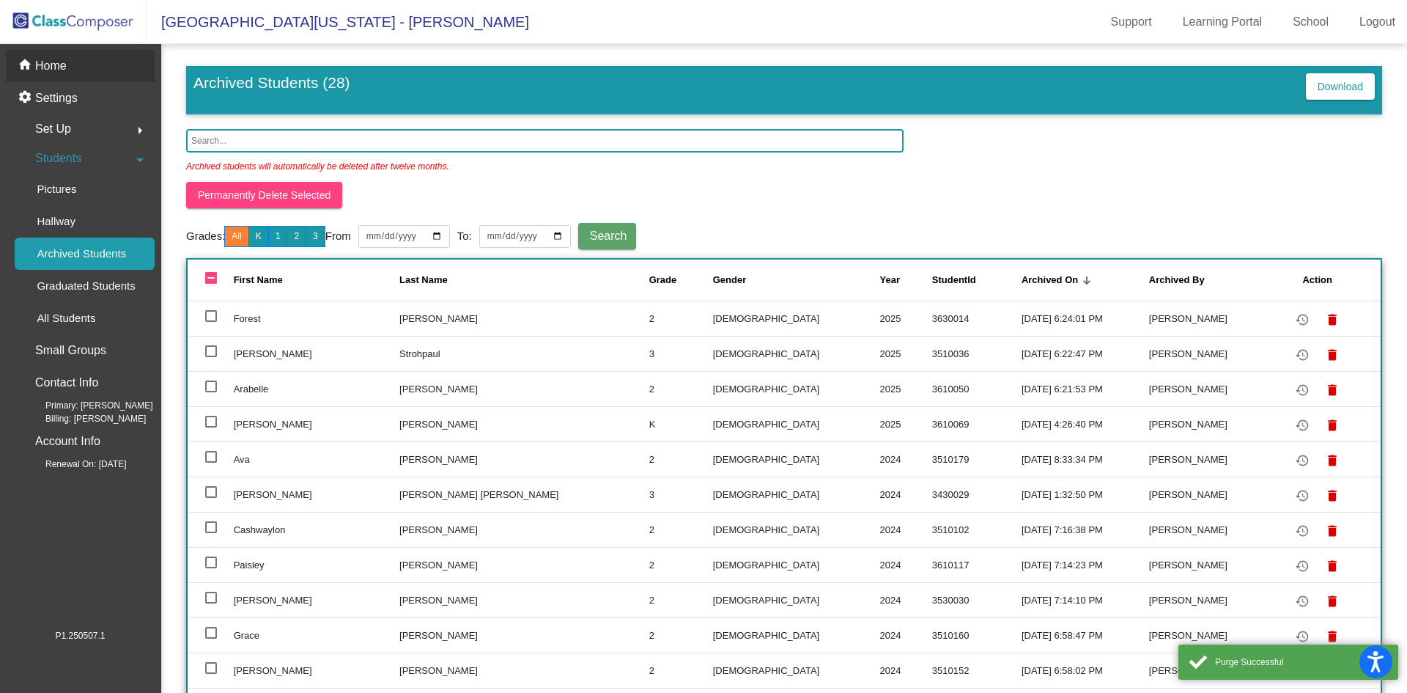
click at [46, 64] on p "Home" at bounding box center [51, 66] width 32 height 18
